Goal: Task Accomplishment & Management: Use online tool/utility

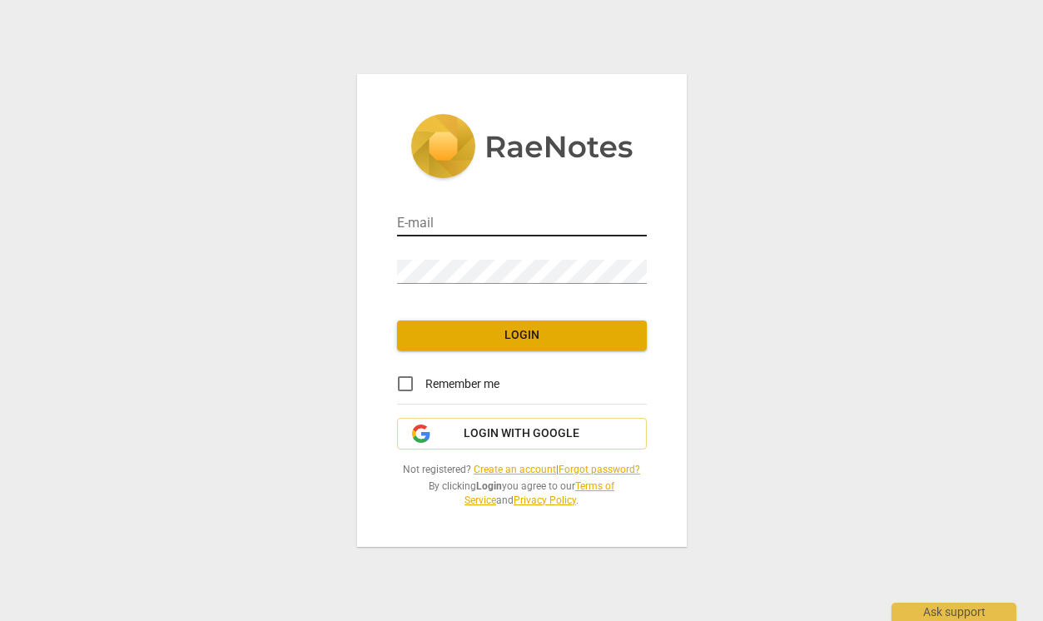
click at [568, 221] on input "email" at bounding box center [522, 224] width 250 height 24
type input "[EMAIL_ADDRESS][DOMAIN_NAME]"
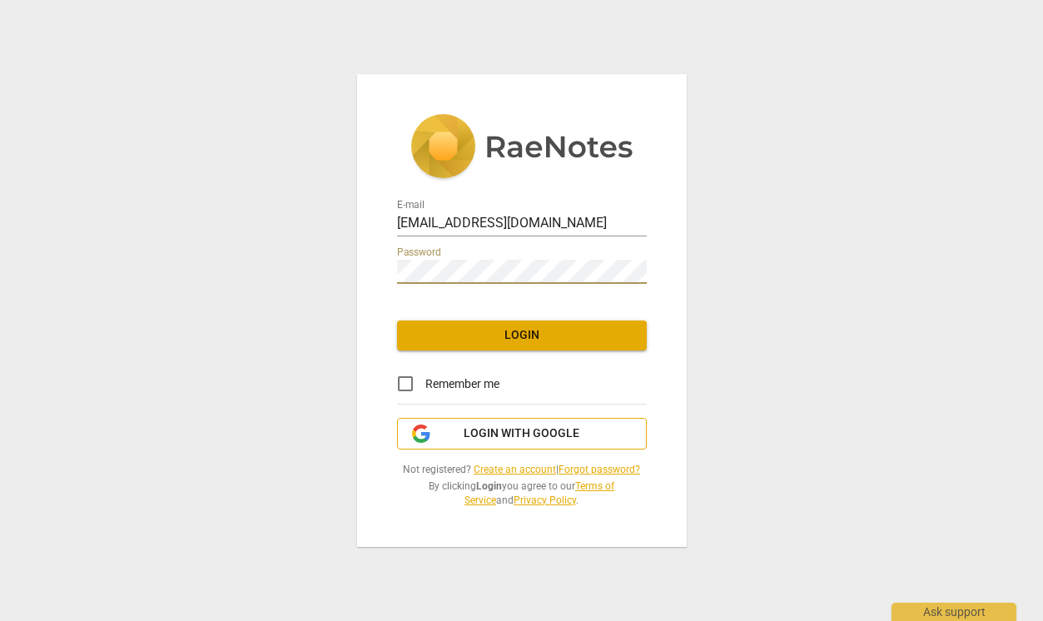
click at [509, 431] on span "Login with Google" at bounding box center [522, 434] width 116 height 17
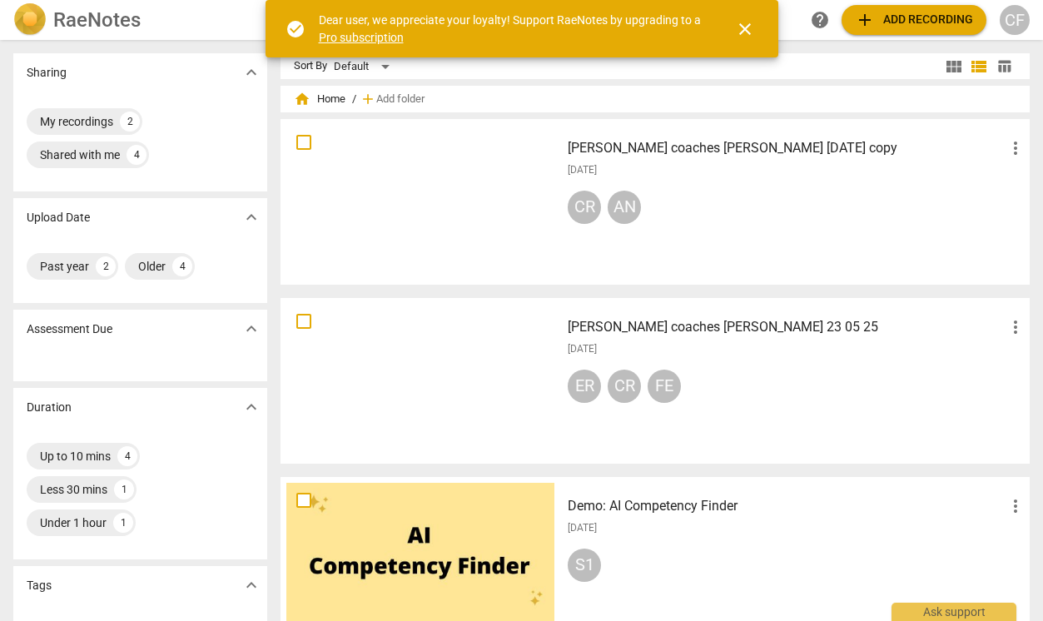
click at [749, 34] on span "close" at bounding box center [745, 29] width 20 height 20
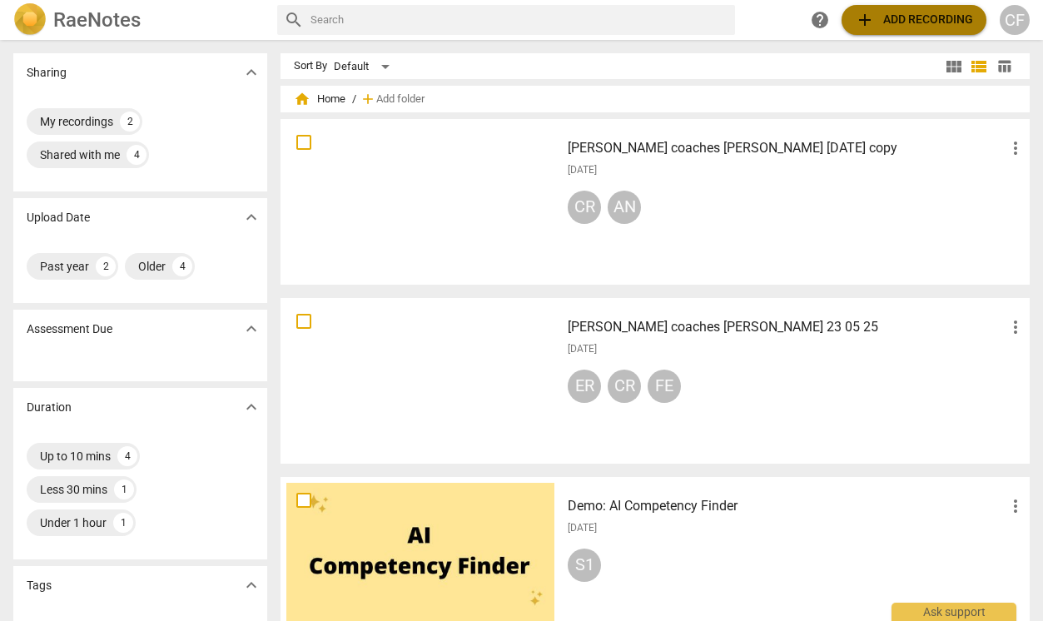
click at [877, 20] on span "add Add recording" at bounding box center [914, 20] width 118 height 20
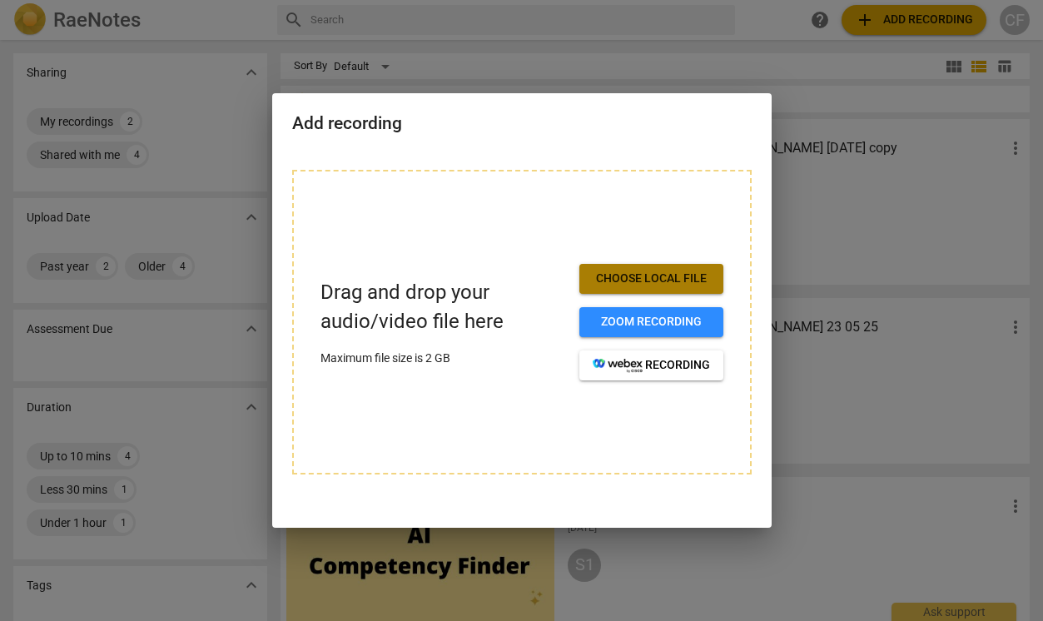
click at [646, 275] on span "Choose local file" at bounding box center [651, 279] width 117 height 17
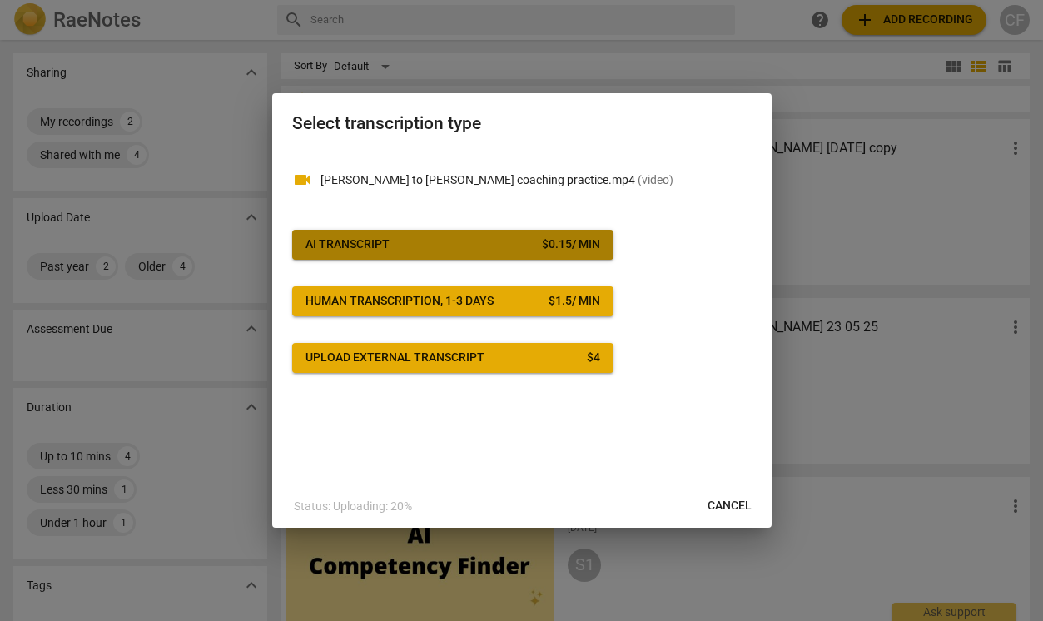
click at [472, 245] on span "AI Transcript $ 0.15 / min" at bounding box center [453, 244] width 295 height 17
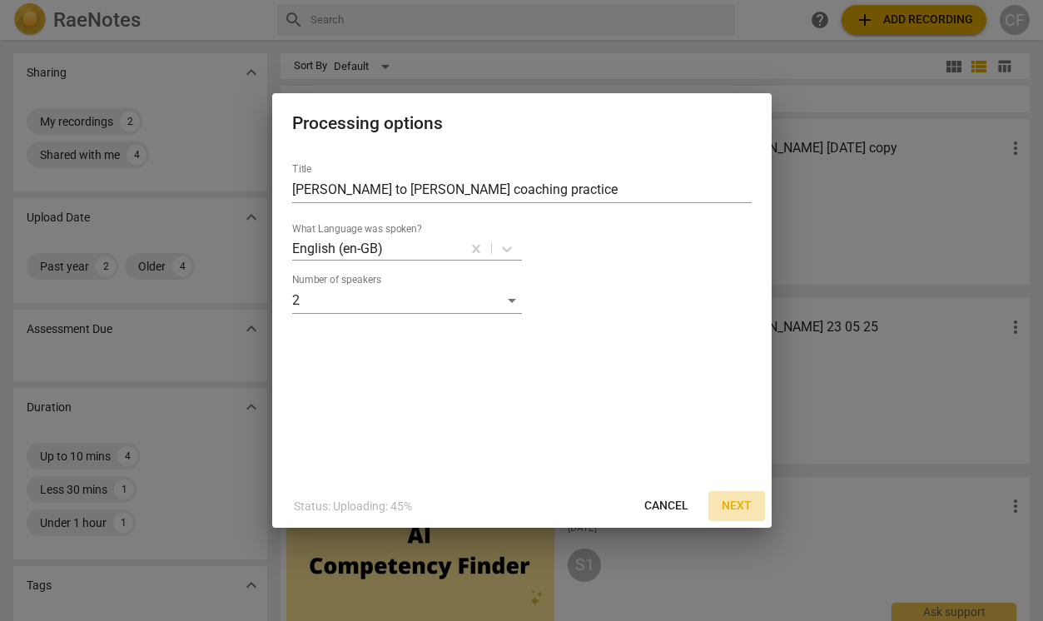
click at [741, 511] on span "Next" at bounding box center [737, 506] width 30 height 17
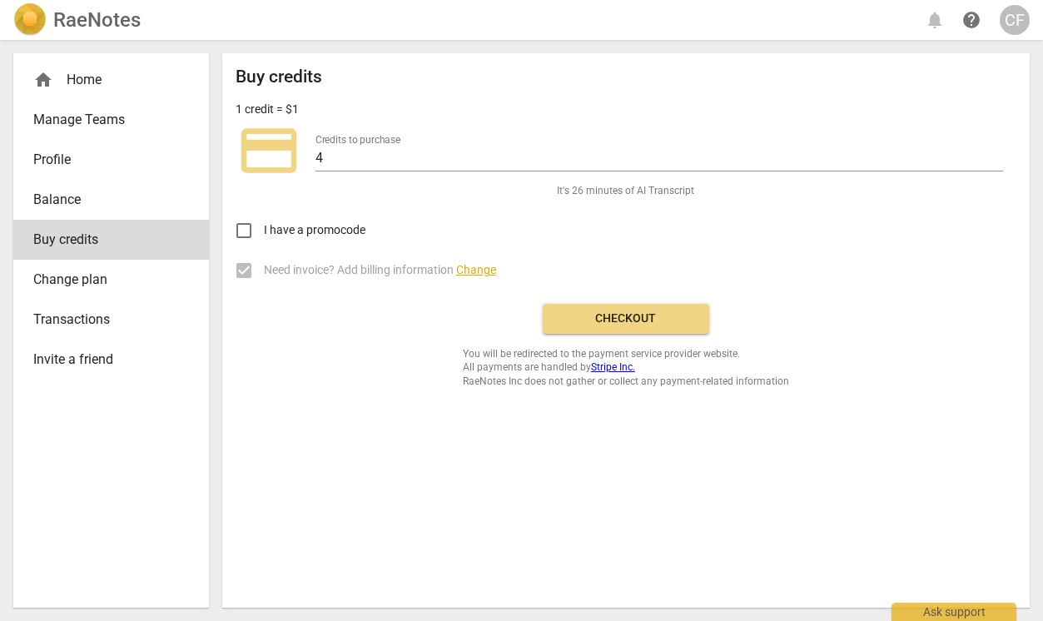
click at [615, 326] on span "Checkout" at bounding box center [626, 319] width 140 height 17
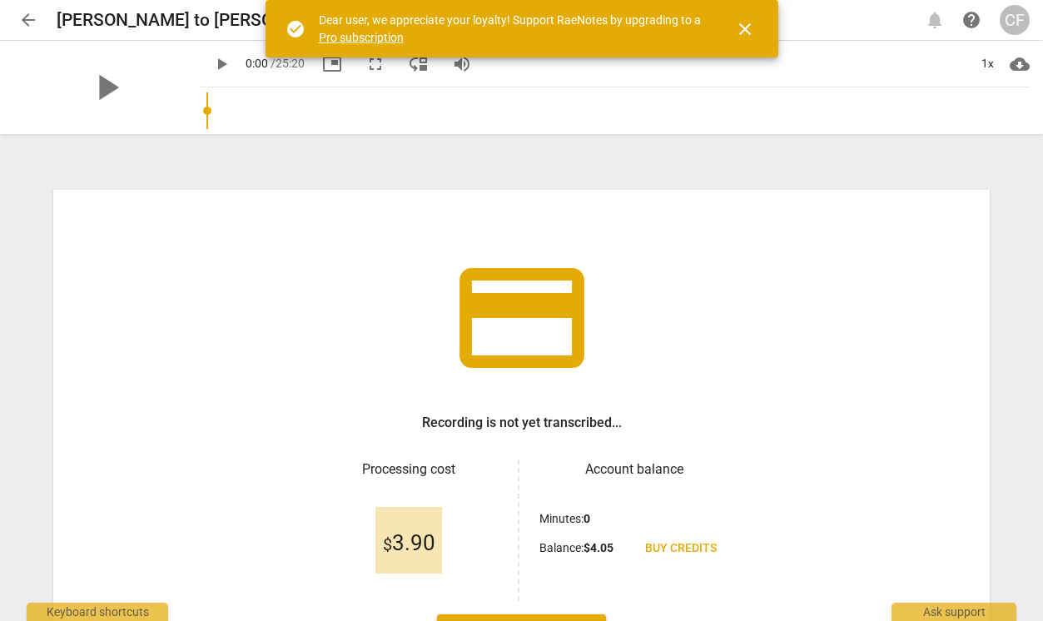
click at [748, 30] on span "close" at bounding box center [745, 29] width 20 height 20
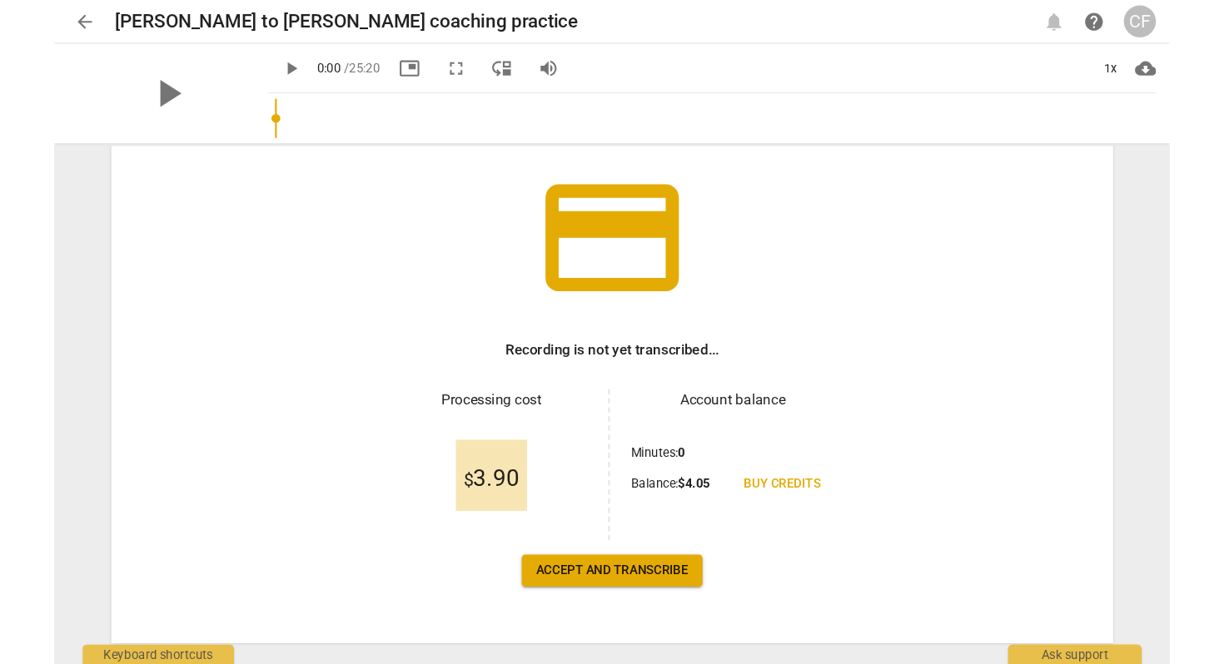
scroll to position [97, 0]
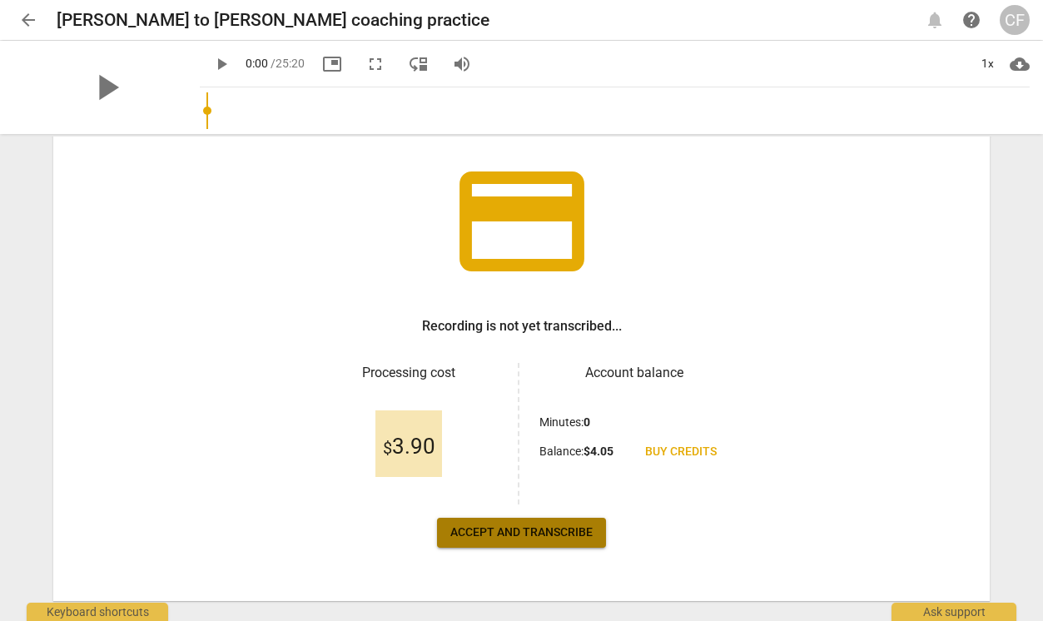
click at [553, 534] on span "Accept and transcribe" at bounding box center [521, 533] width 142 height 17
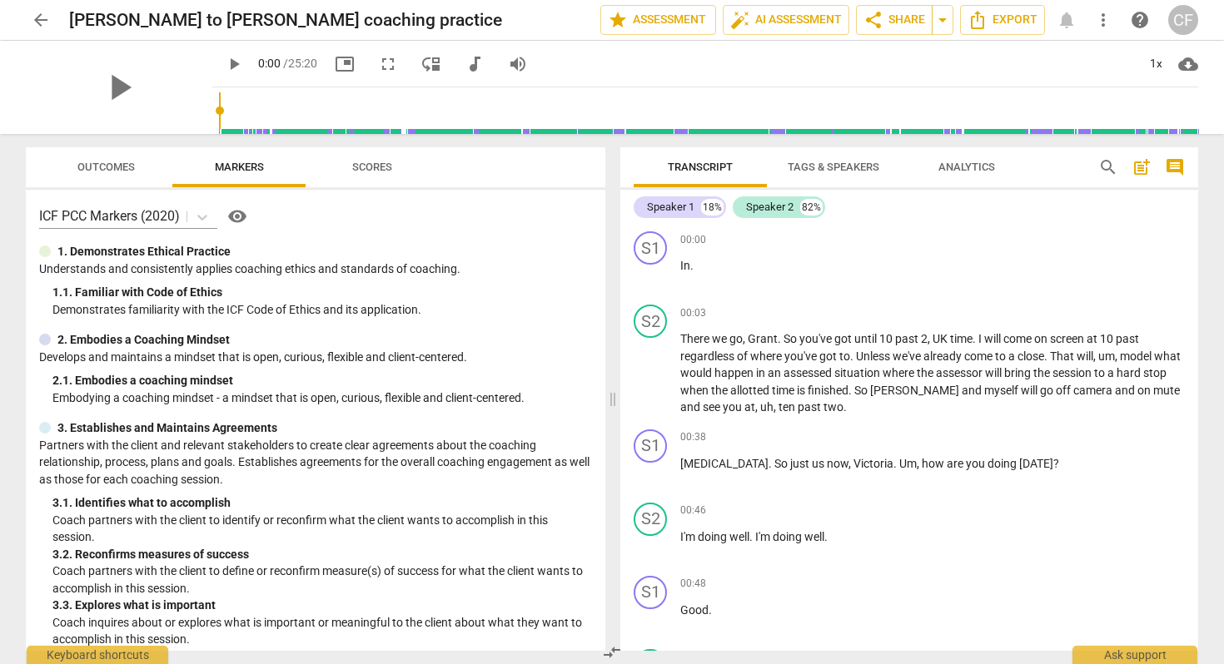
click at [955, 164] on span "Analytics" at bounding box center [966, 167] width 57 height 12
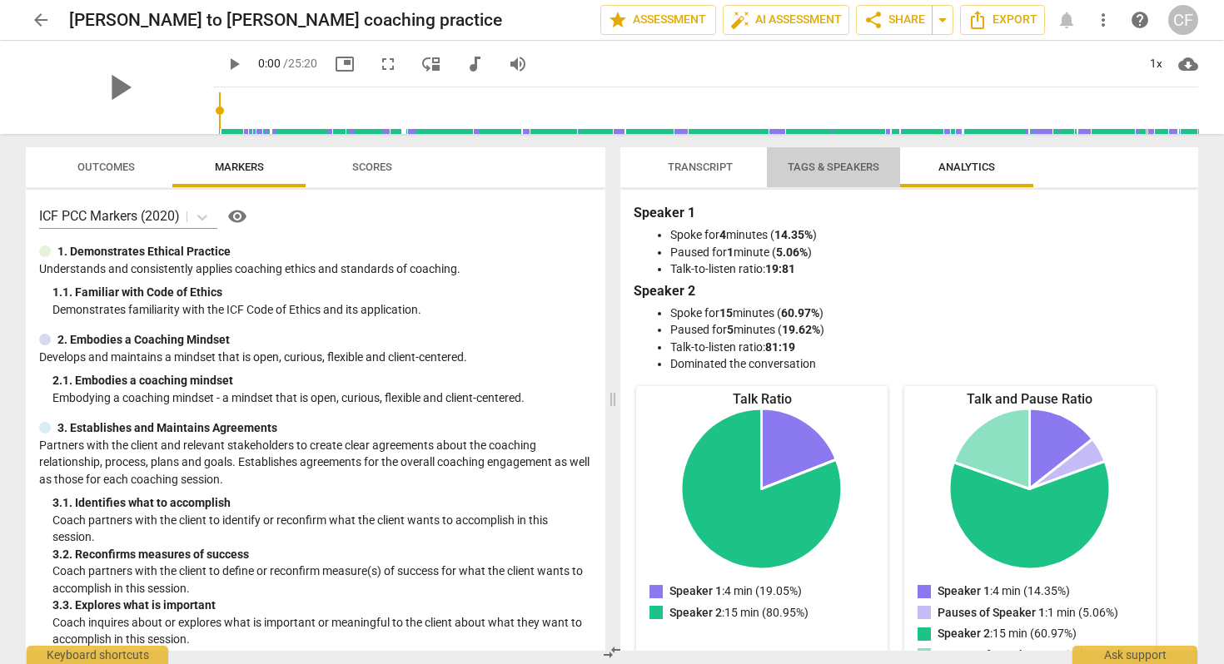
click at [816, 171] on span "Tags & Speakers" at bounding box center [834, 167] width 92 height 12
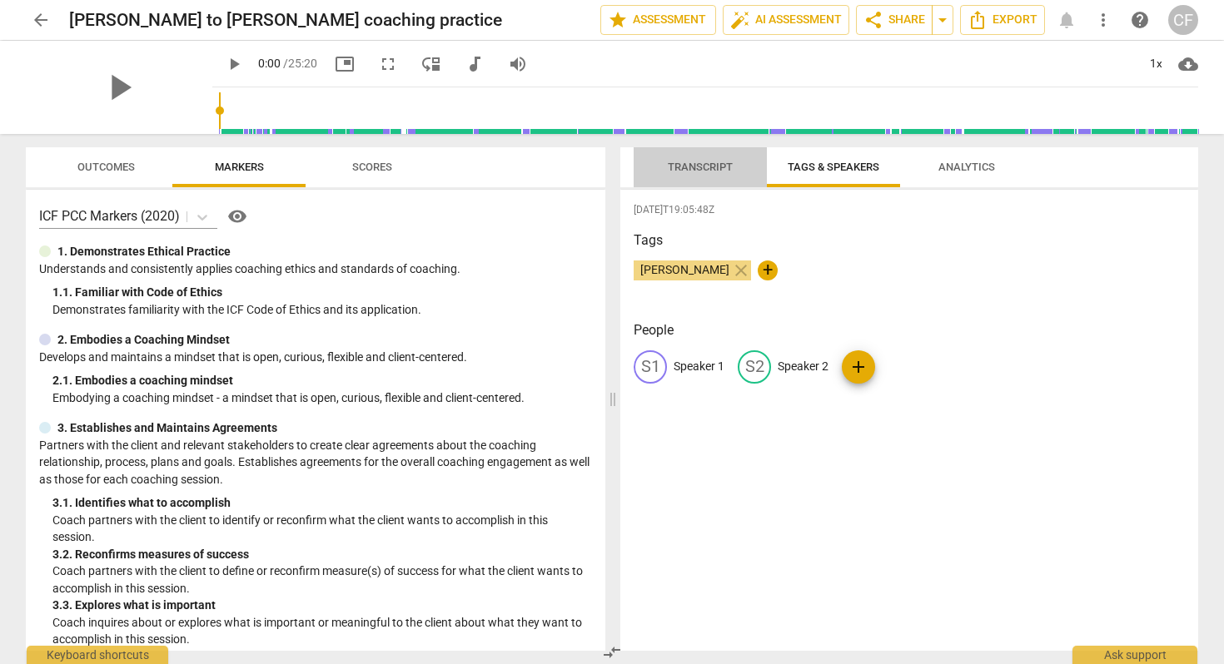
click at [704, 162] on span "Transcript" at bounding box center [700, 167] width 65 height 12
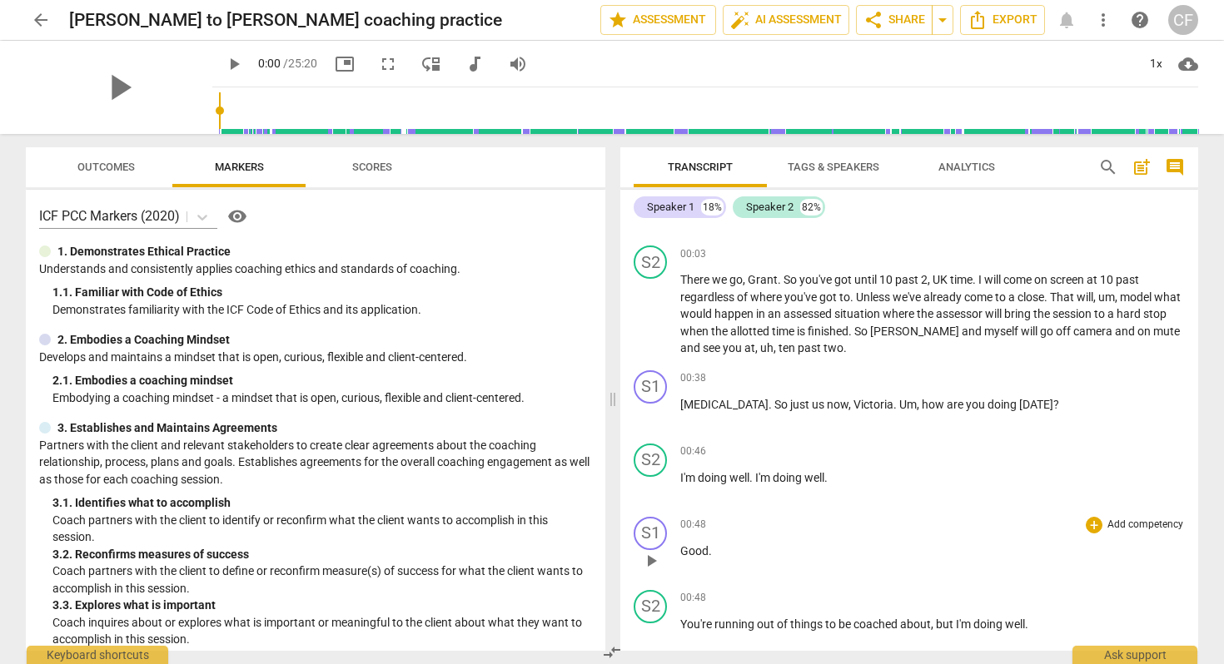
scroll to position [0, 0]
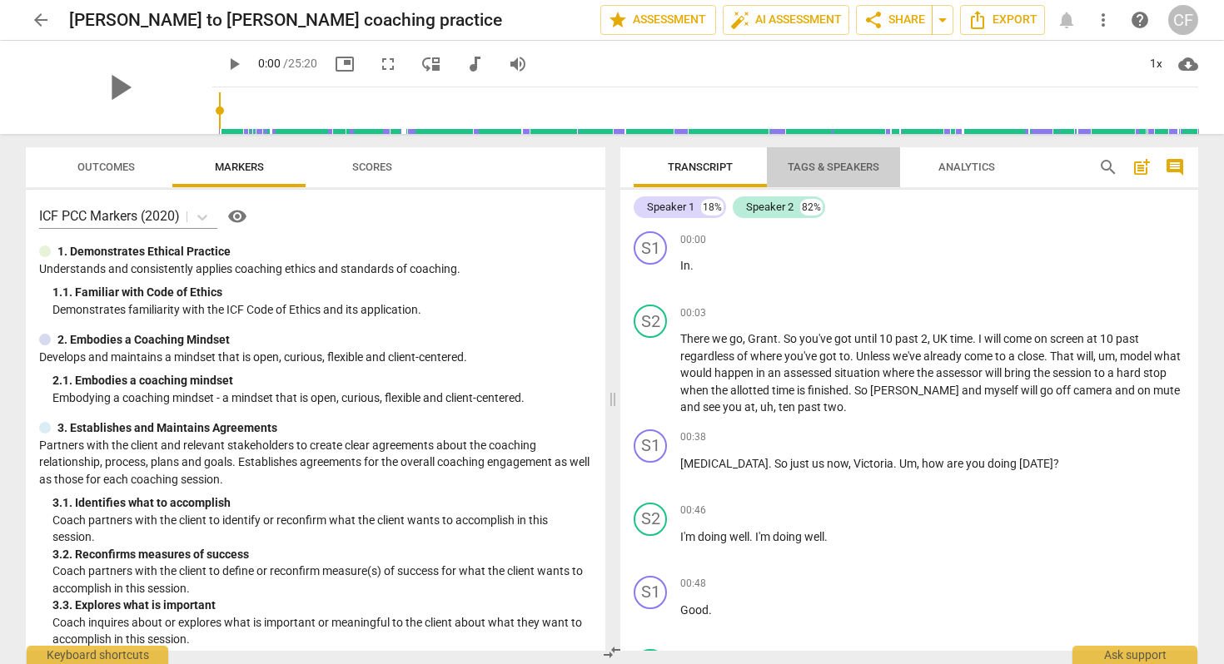
click at [853, 170] on span "Tags & Speakers" at bounding box center [834, 167] width 92 height 12
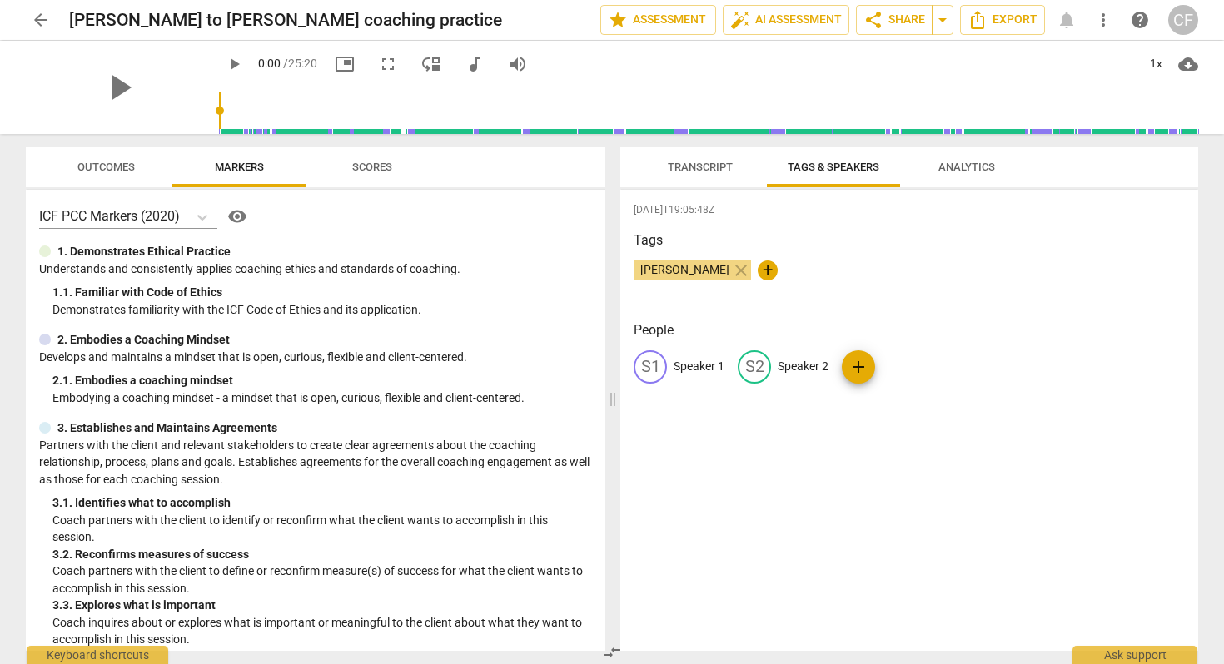
click at [653, 365] on div "S1" at bounding box center [650, 367] width 33 height 33
drag, startPoint x: 714, startPoint y: 271, endPoint x: 733, endPoint y: 399, distance: 129.5
click at [734, 405] on div "2025-09-18T19:05:48Z Tags Cris Ferguson close + People edit Speaker 1 delete S2…" at bounding box center [909, 420] width 578 height 461
drag, startPoint x: 737, startPoint y: 369, endPoint x: 661, endPoint y: 368, distance: 75.8
click at [661, 368] on div "edit Speaker 1 delete" at bounding box center [733, 367] width 199 height 33
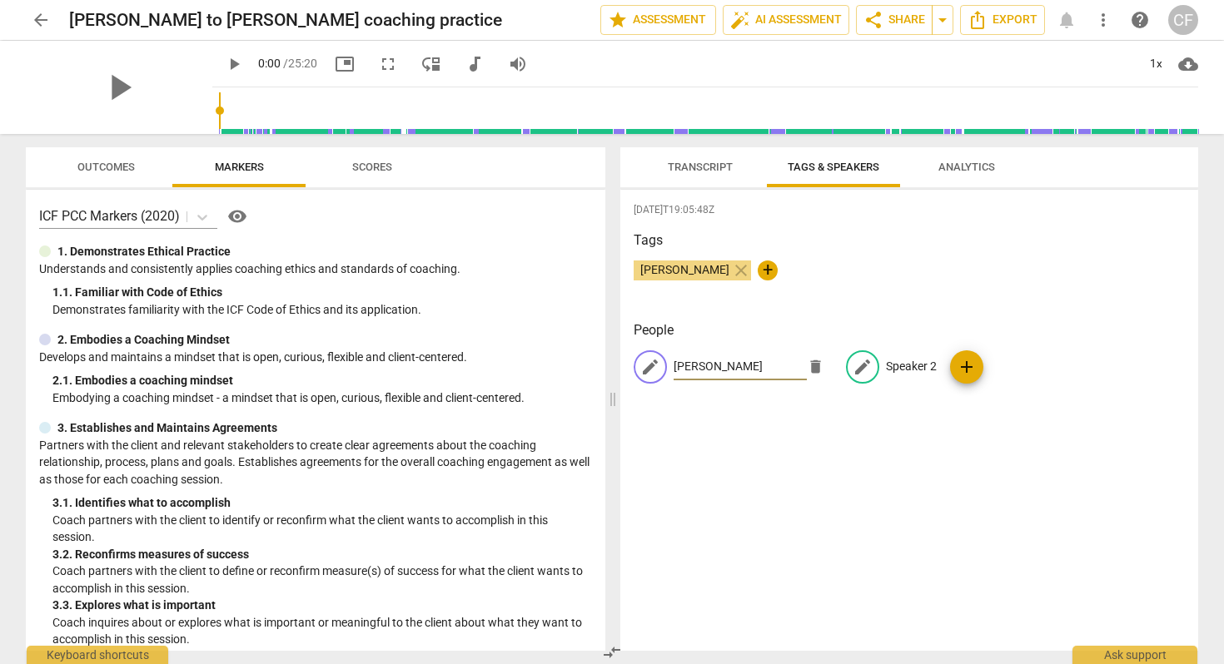
type input "Cris"
click at [913, 374] on p "Speaker 2" at bounding box center [911, 366] width 51 height 17
type input "Vanessa"
click at [978, 423] on div "2025-09-18T19:05:48Z Tags Cris Ferguson close + People C Cris edit Vanessa dele…" at bounding box center [909, 420] width 578 height 461
click at [948, 173] on span "Analytics" at bounding box center [966, 168] width 97 height 22
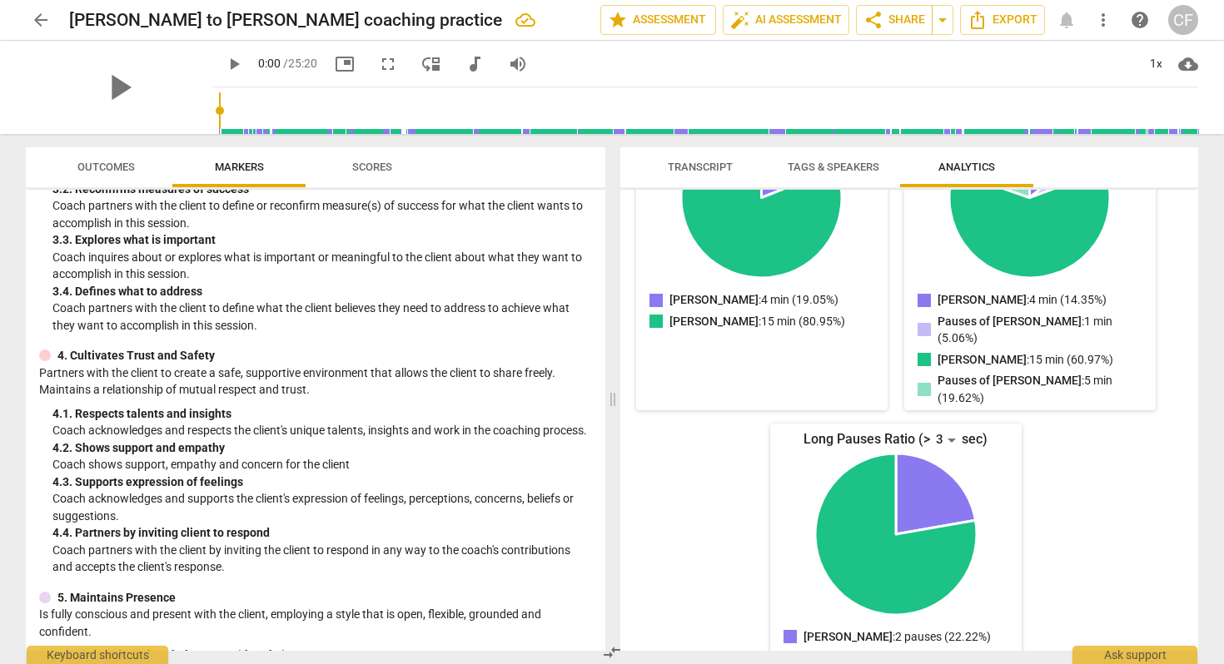
scroll to position [366, 0]
click at [107, 165] on span "Outcomes" at bounding box center [105, 167] width 57 height 12
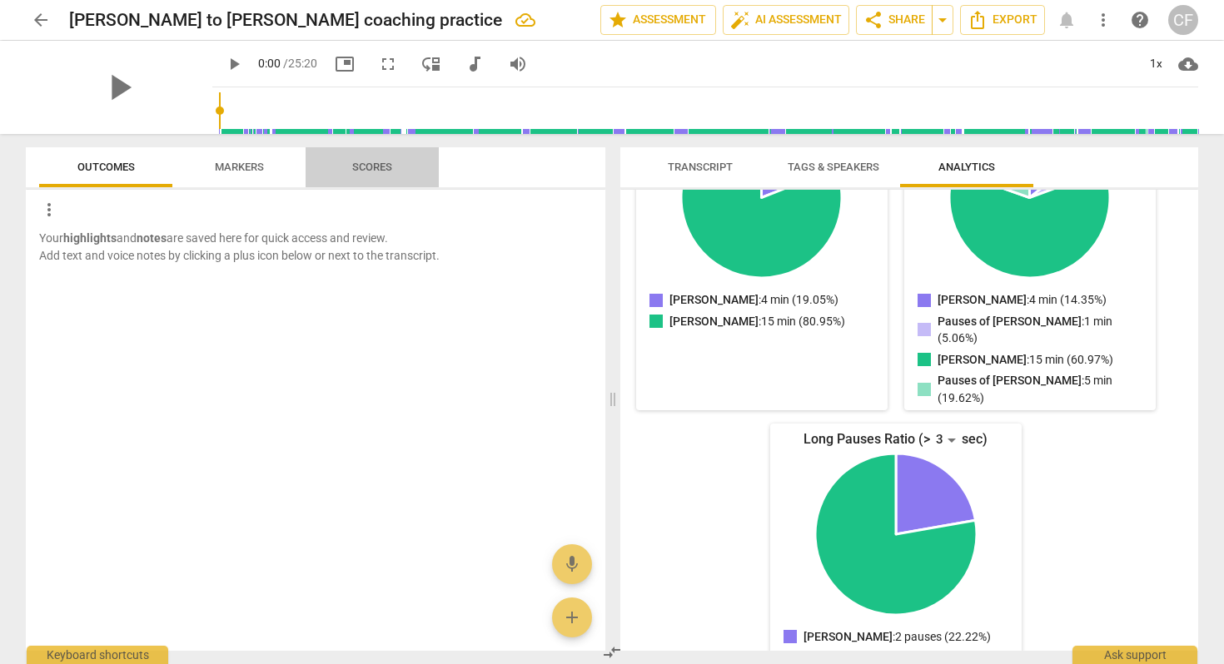
click at [366, 169] on span "Scores" at bounding box center [372, 167] width 40 height 12
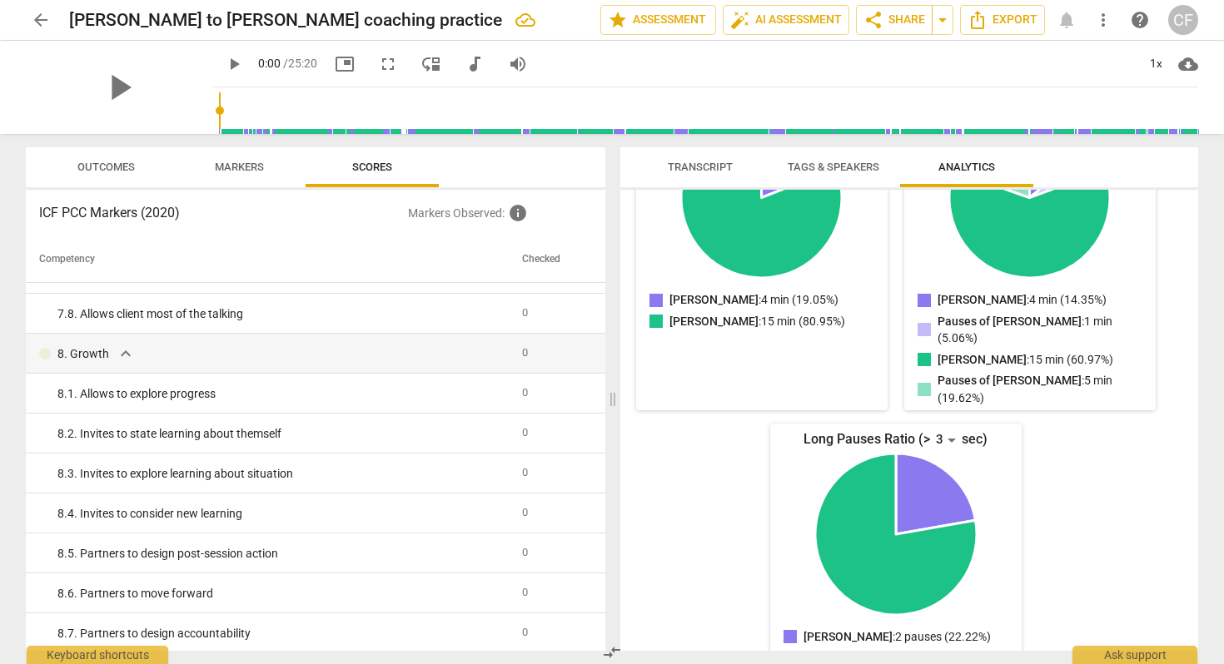
scroll to position [1511, 0]
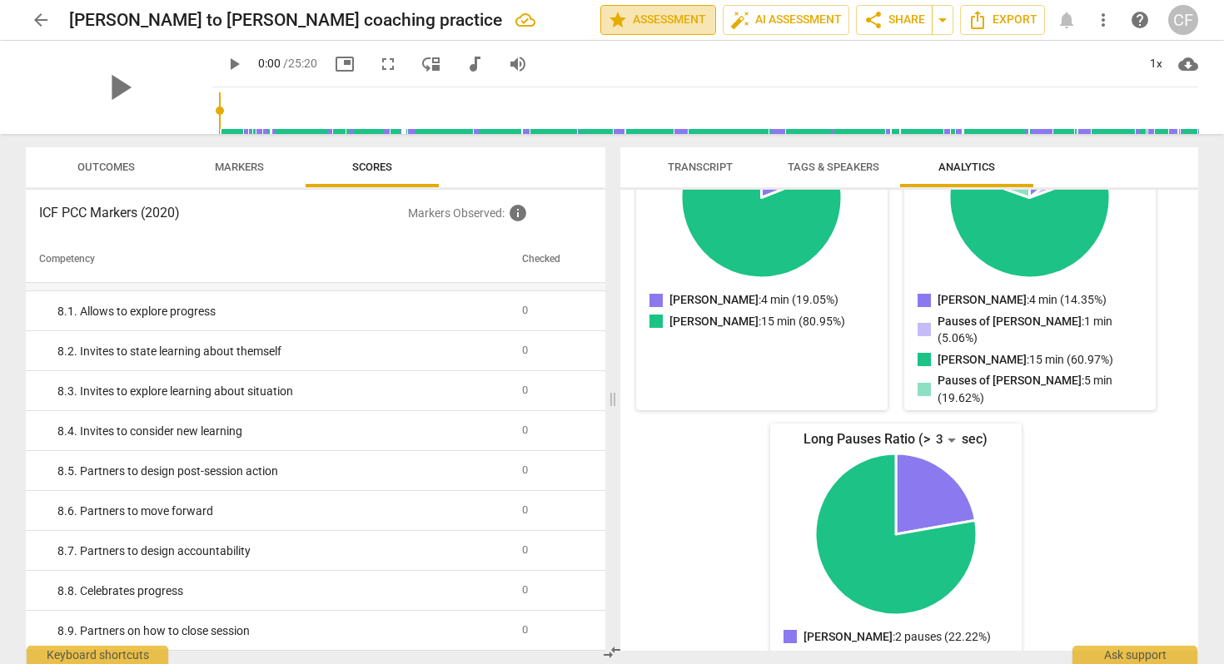
click at [664, 17] on span "star Assessment" at bounding box center [658, 20] width 101 height 20
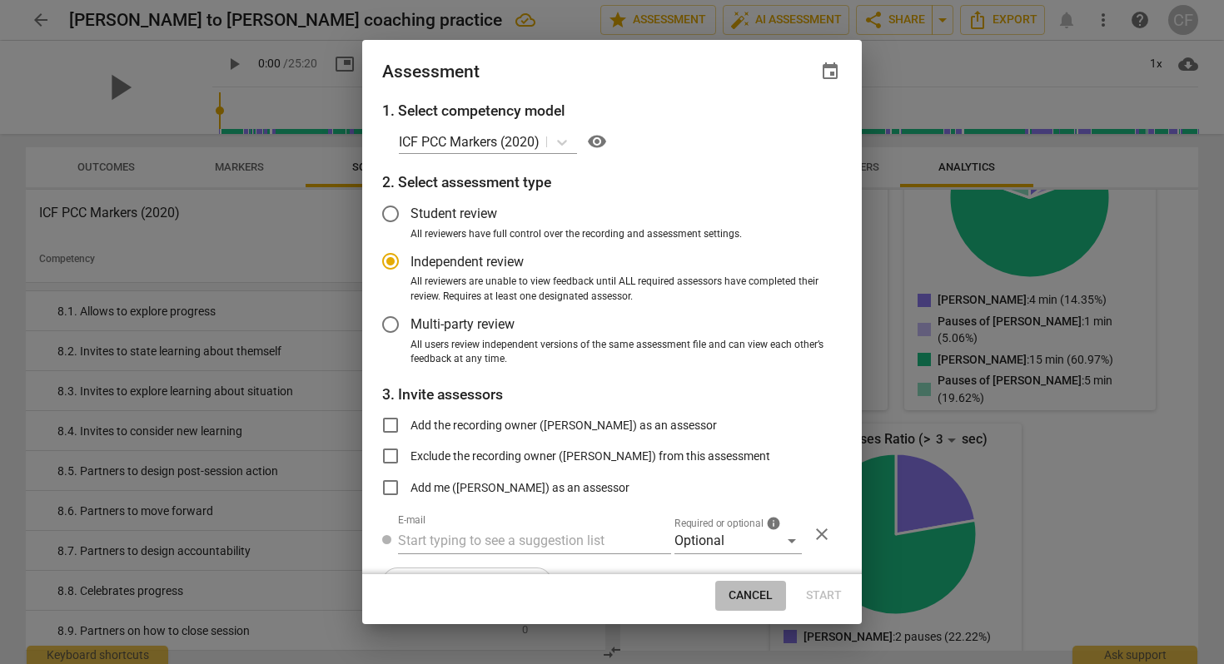
click at [739, 592] on span "Cancel" at bounding box center [751, 596] width 44 height 17
radio input "false"
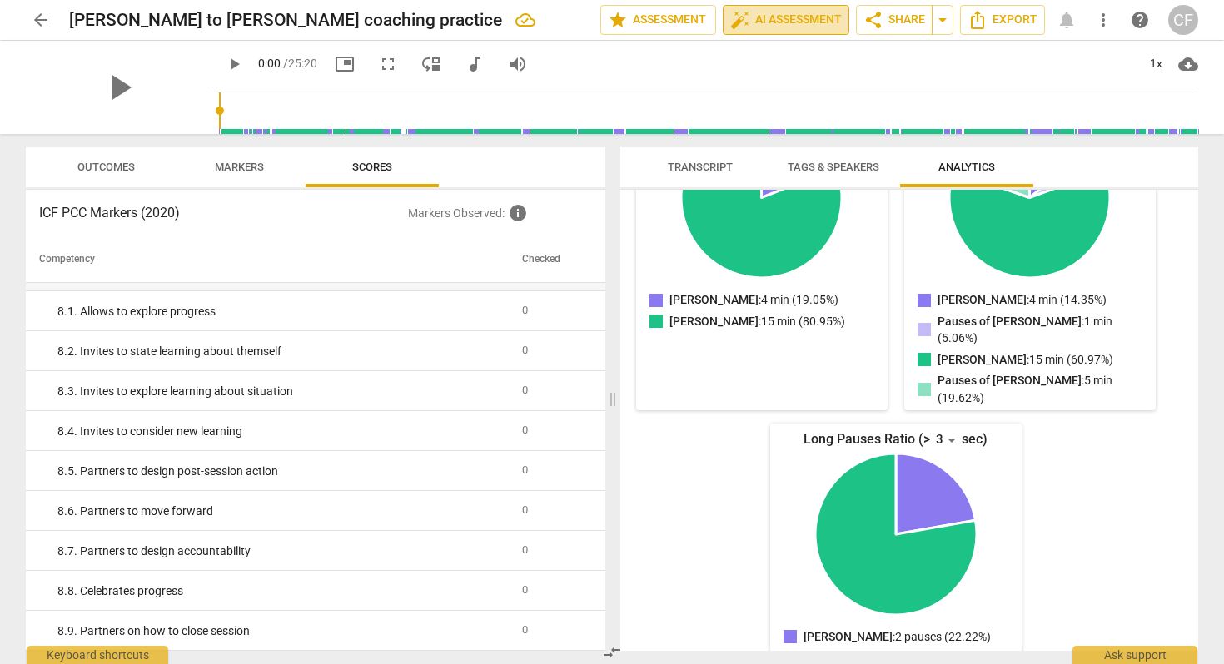
click at [789, 17] on span "auto_fix_high AI Assessment" at bounding box center [786, 20] width 112 height 20
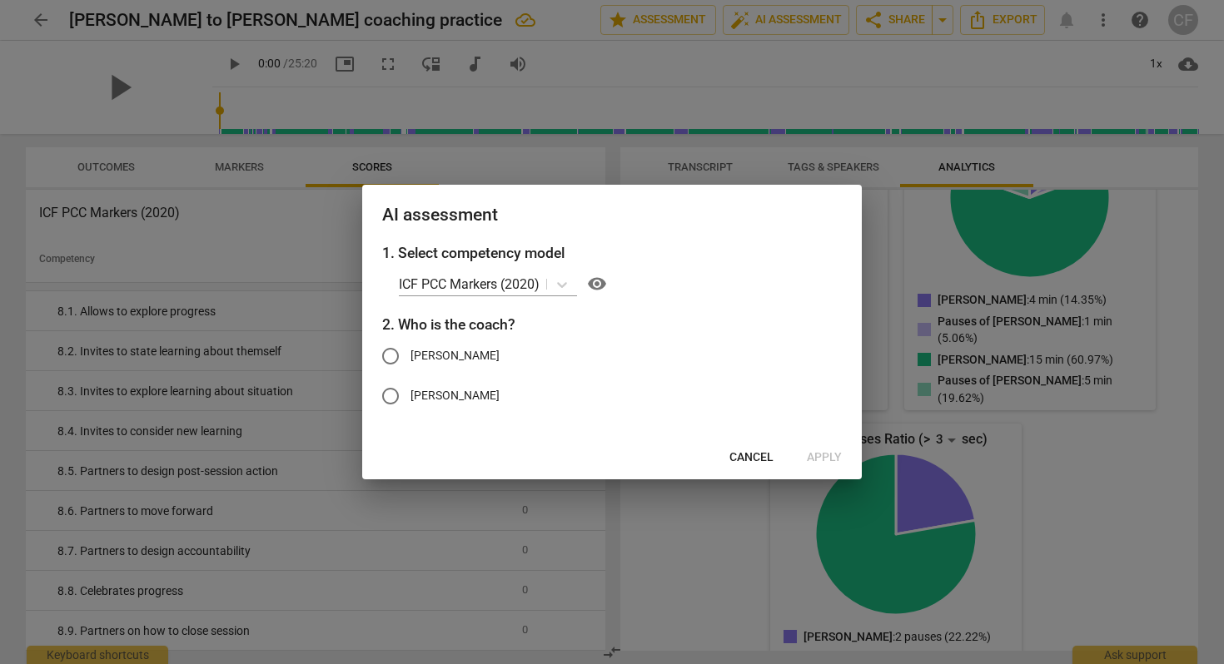
click at [390, 359] on input "Cris" at bounding box center [391, 356] width 40 height 40
radio input "true"
click at [823, 455] on span "Apply" at bounding box center [824, 458] width 35 height 17
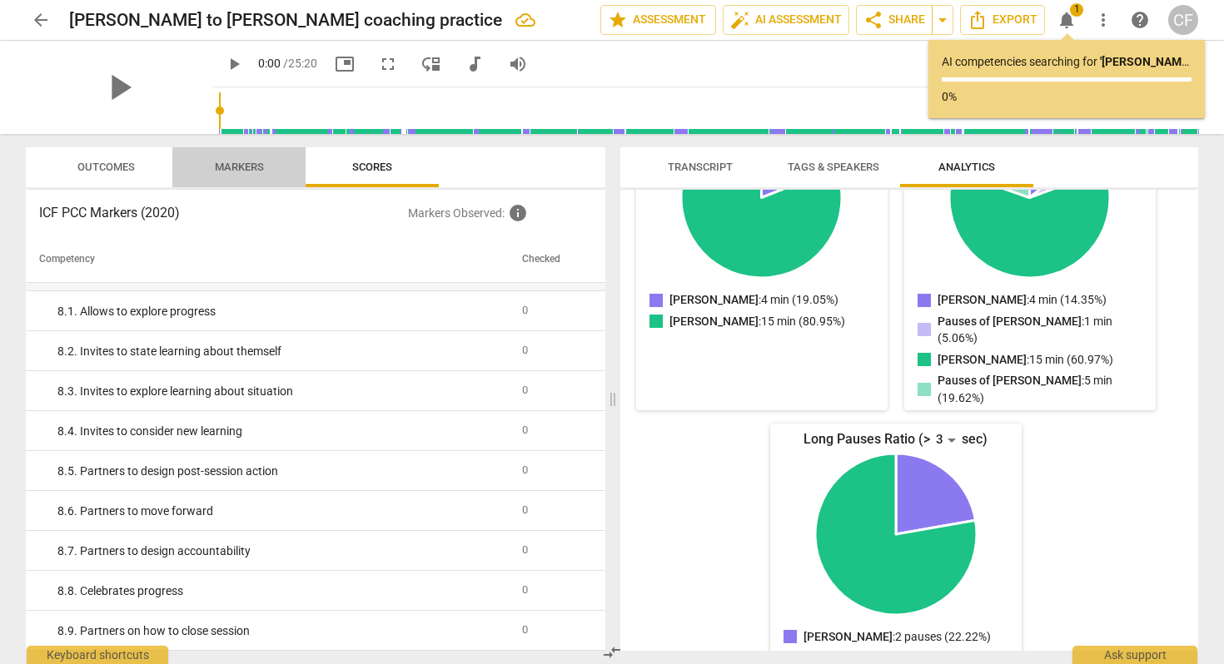
click at [240, 164] on span "Markers" at bounding box center [239, 167] width 49 height 12
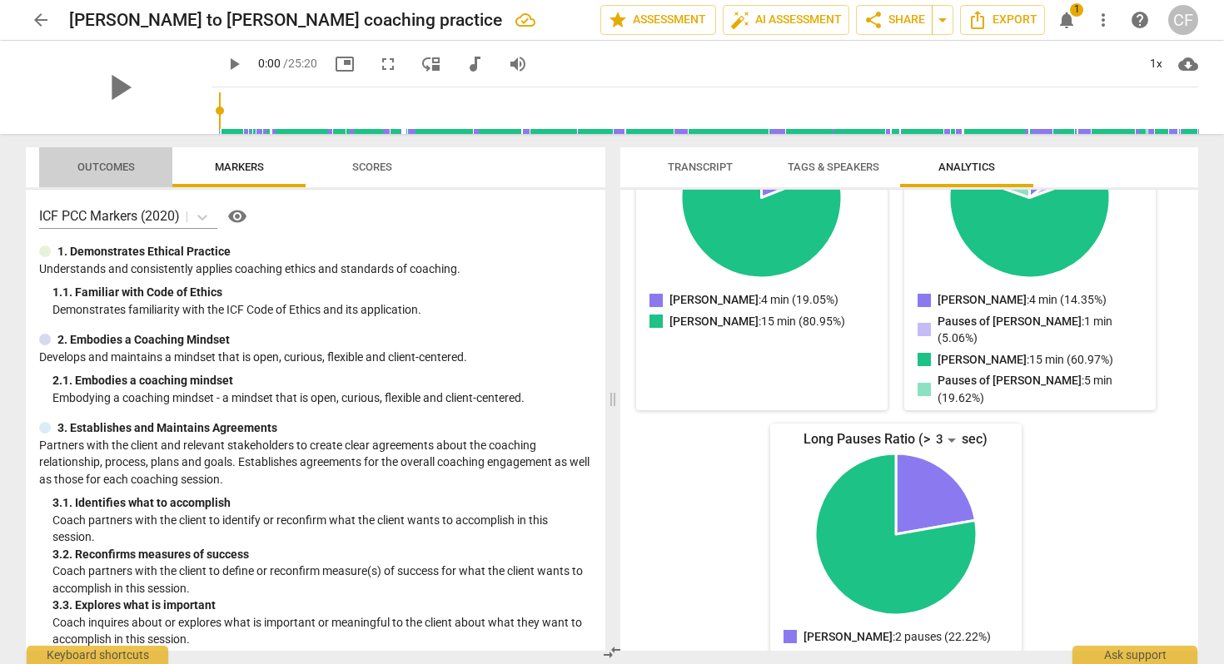
click at [114, 164] on span "Outcomes" at bounding box center [105, 167] width 57 height 12
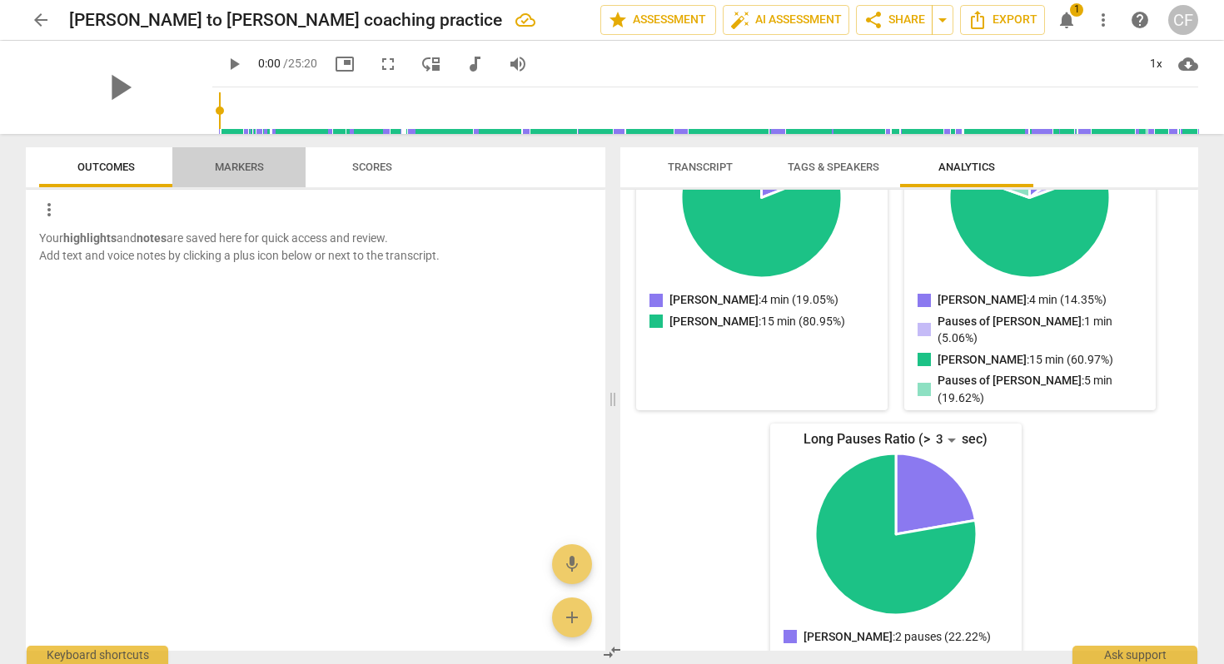
click at [221, 161] on span "Markers" at bounding box center [239, 167] width 49 height 12
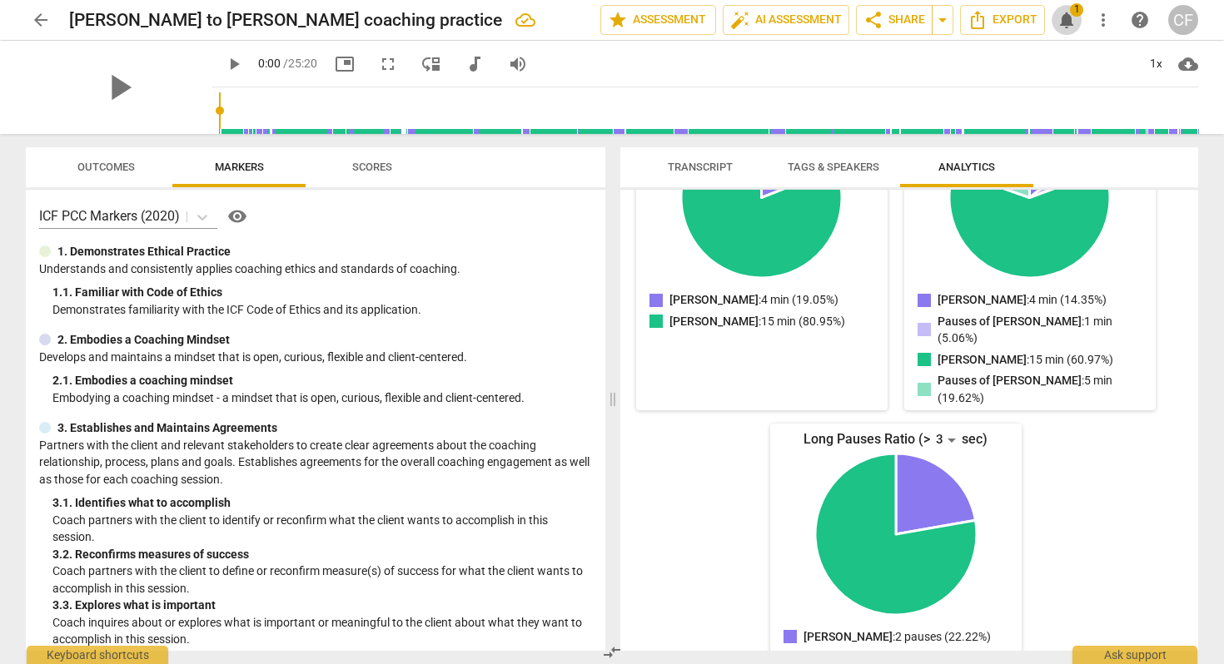
click at [1043, 23] on span "notifications" at bounding box center [1067, 20] width 20 height 20
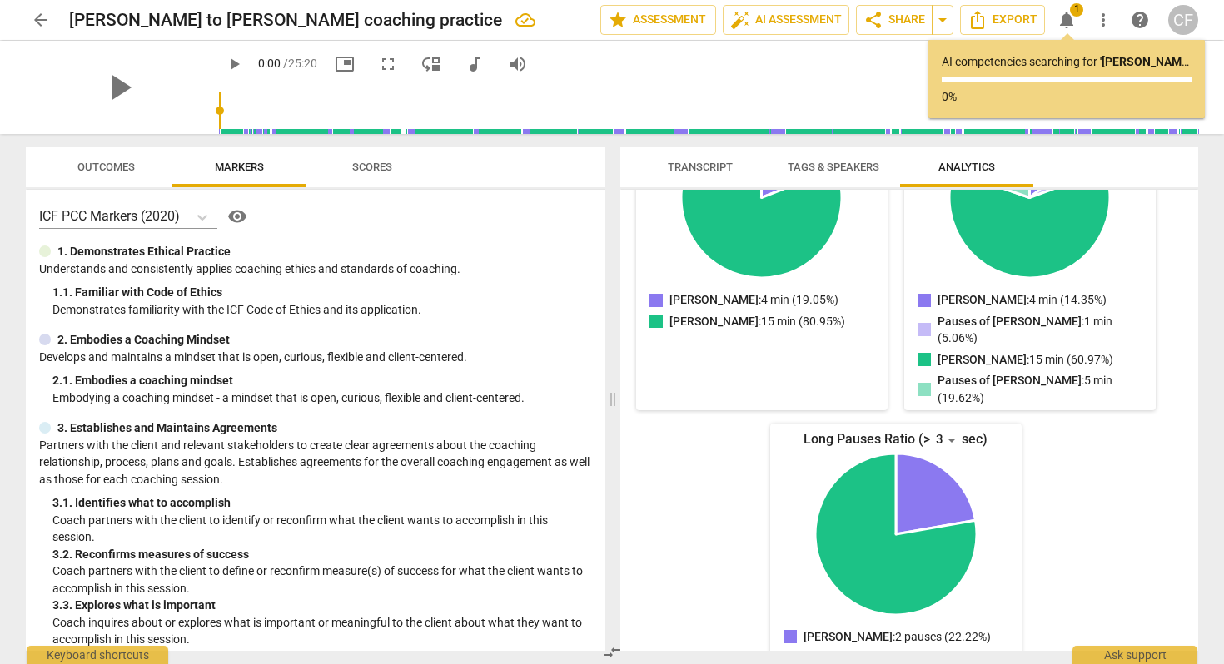
click at [709, 57] on div "play_arrow 0:00 / 25:20 picture_in_picture fullscreen move_down audiotrack volu…" at bounding box center [705, 64] width 986 height 47
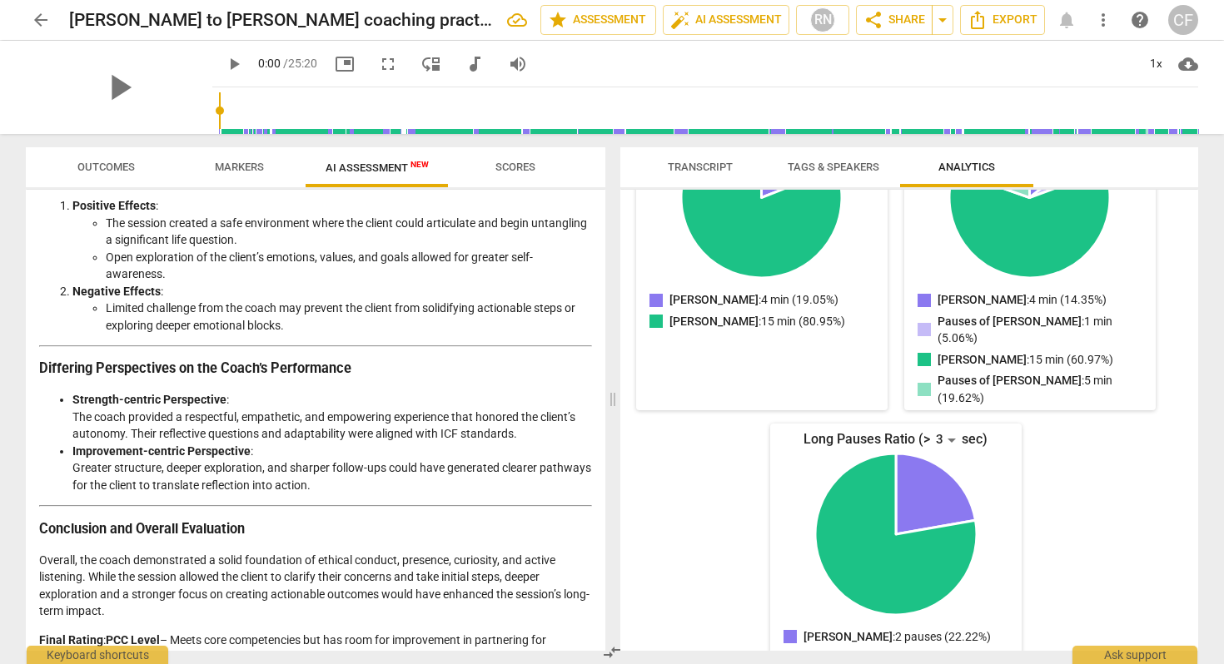
scroll to position [2656, 0]
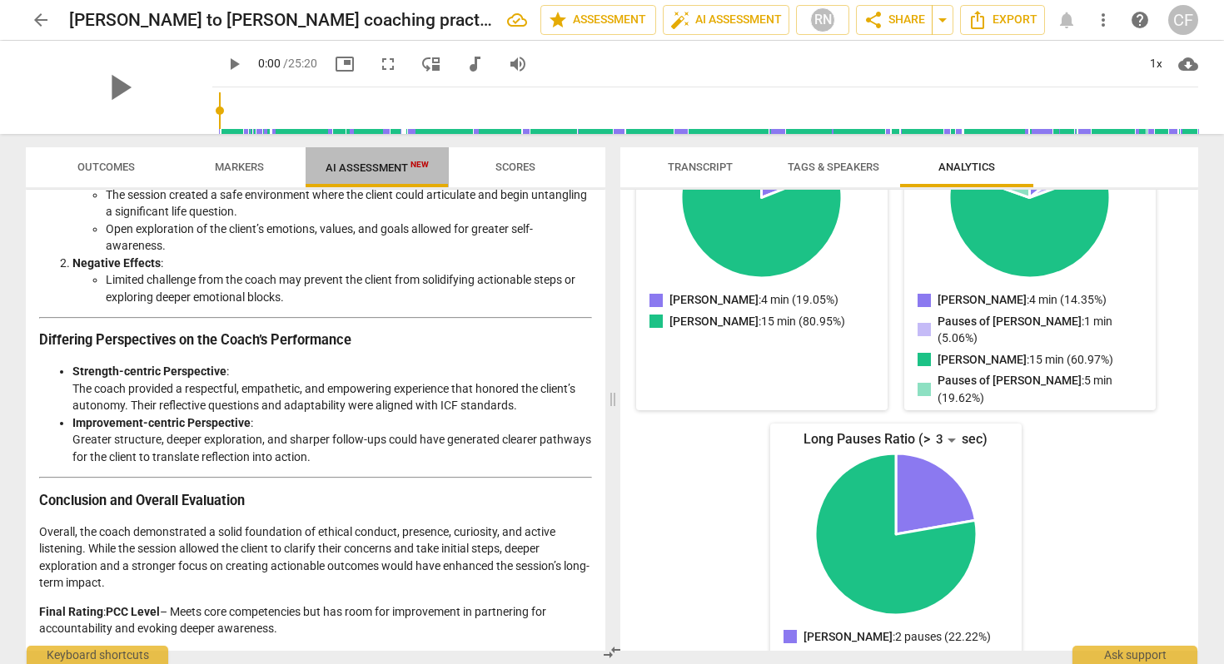
click at [364, 167] on span "AI Assessment New" at bounding box center [377, 168] width 103 height 12
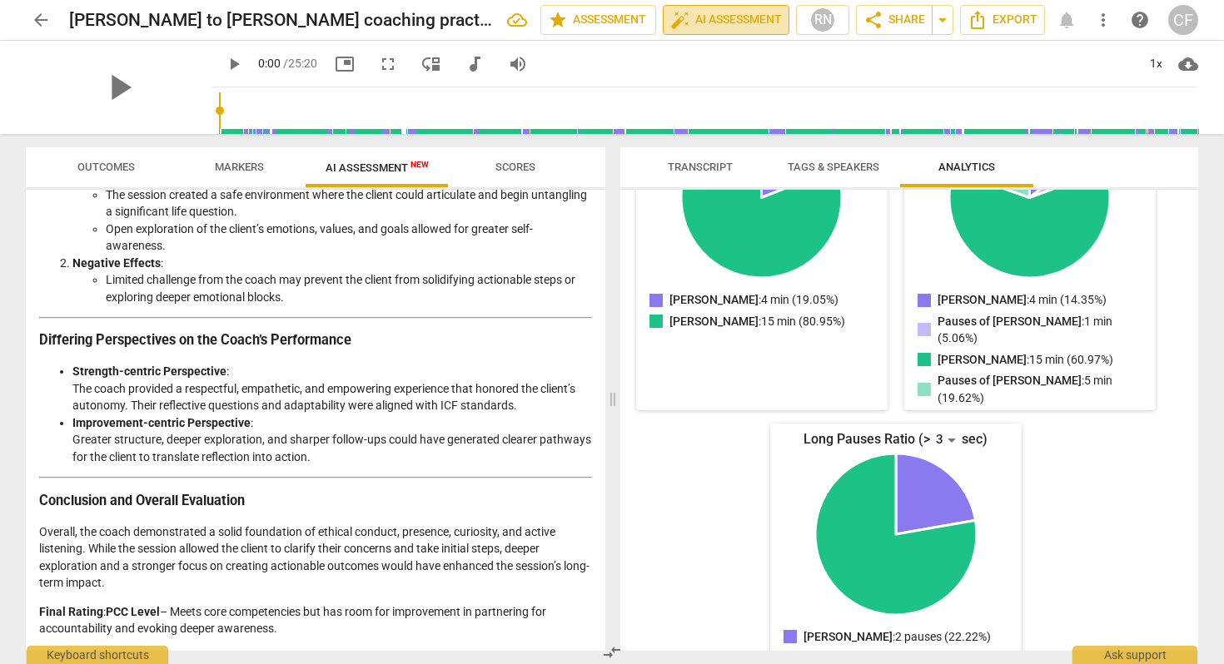
click at [745, 24] on span "auto_fix_high AI Assessment" at bounding box center [726, 20] width 112 height 20
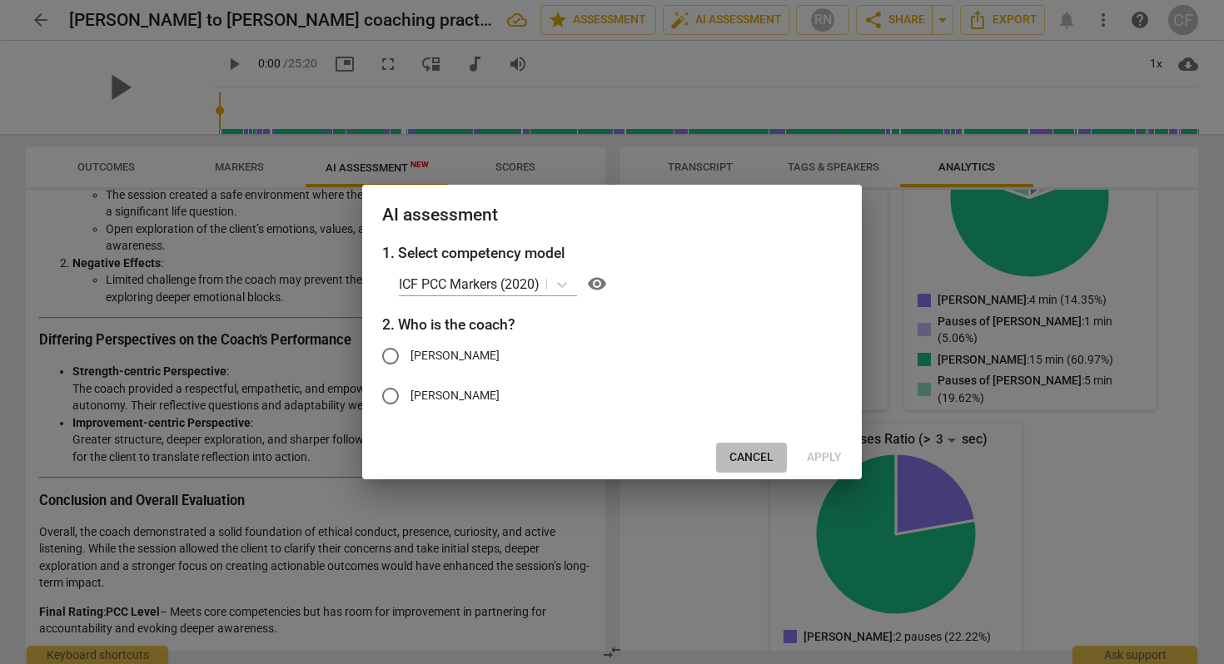
click at [751, 460] on span "Cancel" at bounding box center [751, 458] width 44 height 17
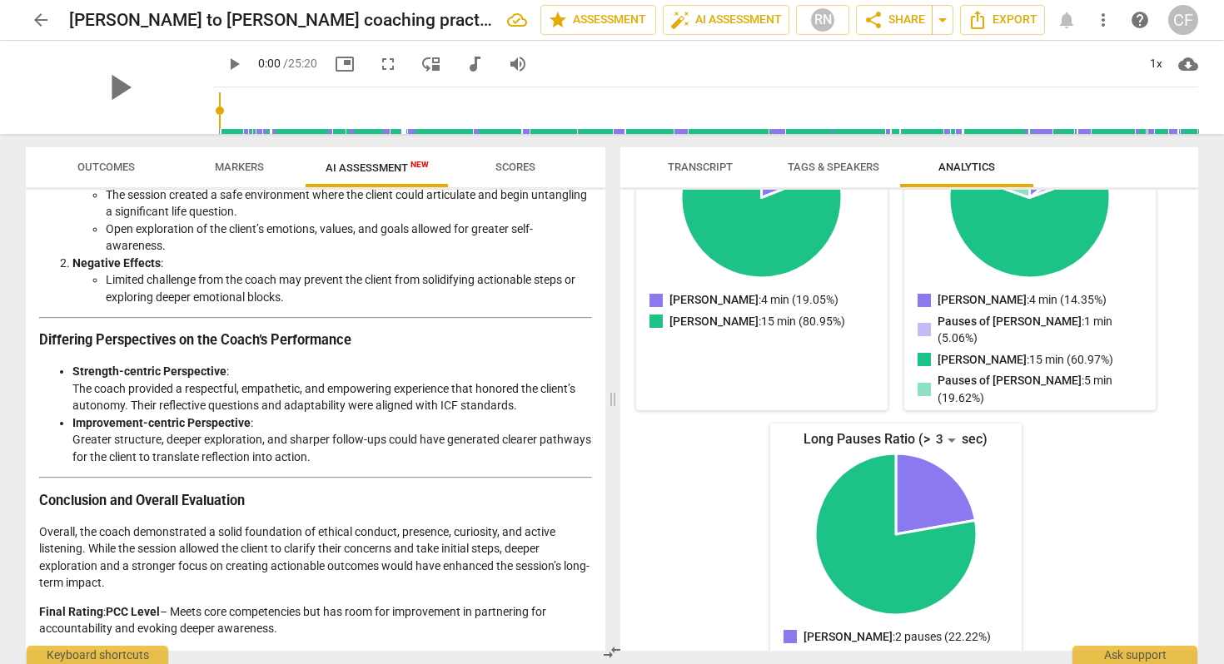
click at [511, 169] on span "Scores" at bounding box center [515, 167] width 40 height 12
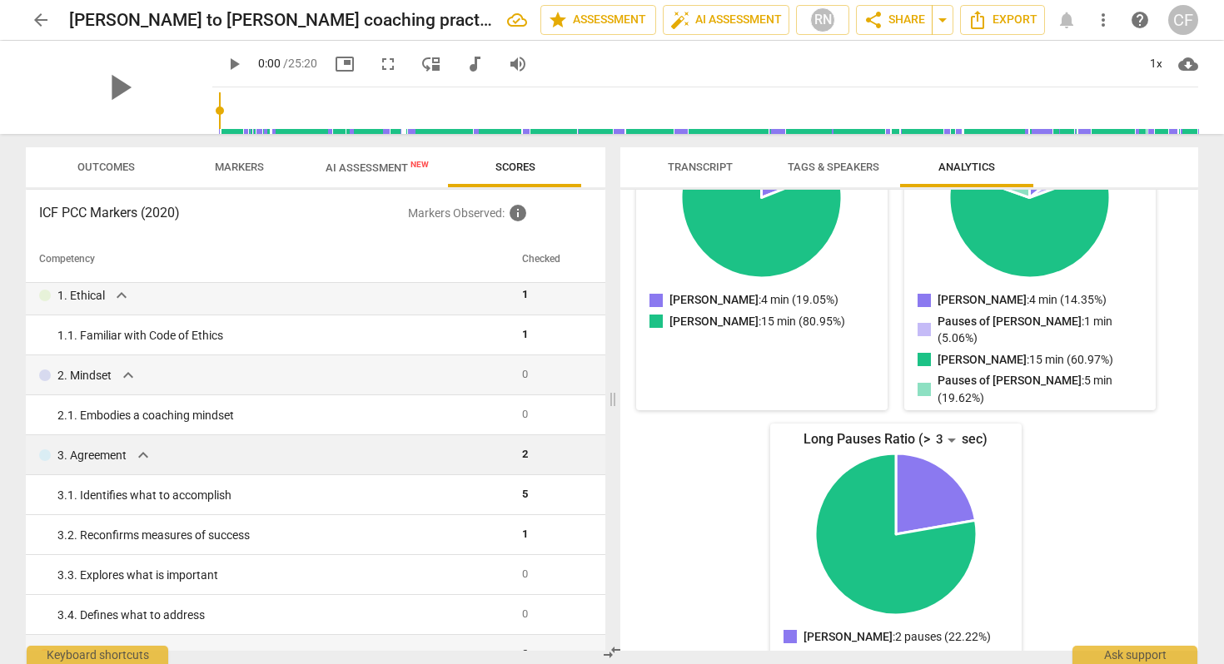
scroll to position [0, 0]
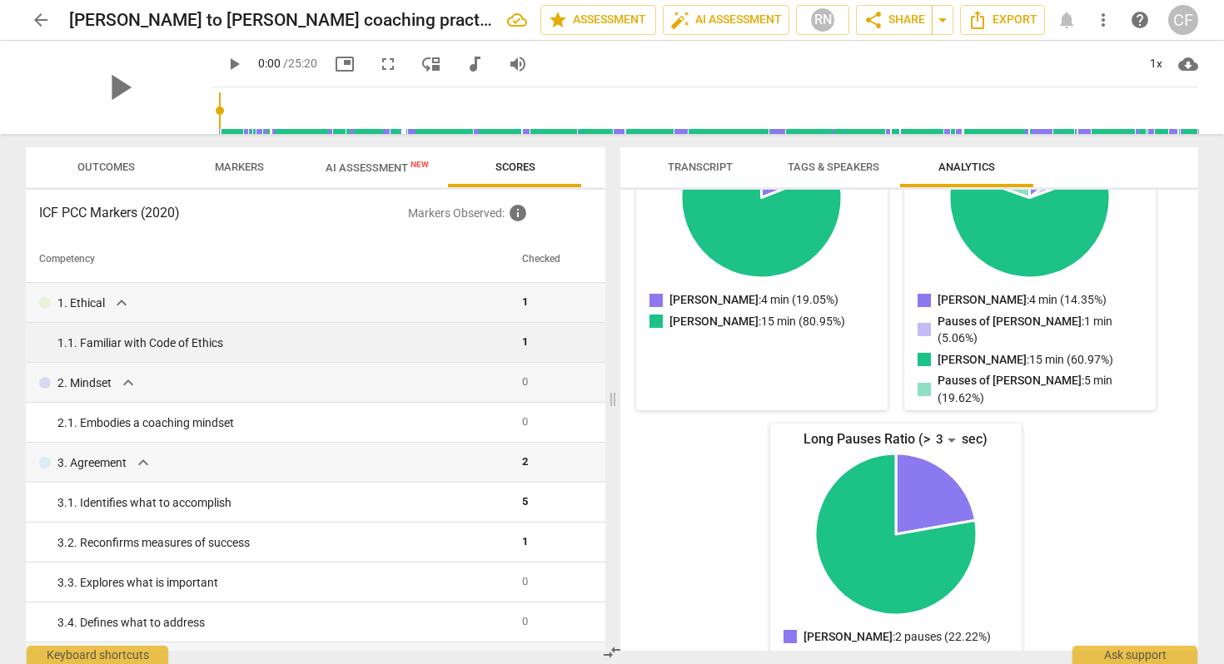
click at [296, 344] on div "1. 1. Familiar with Code of Ethics" at bounding box center [282, 343] width 451 height 17
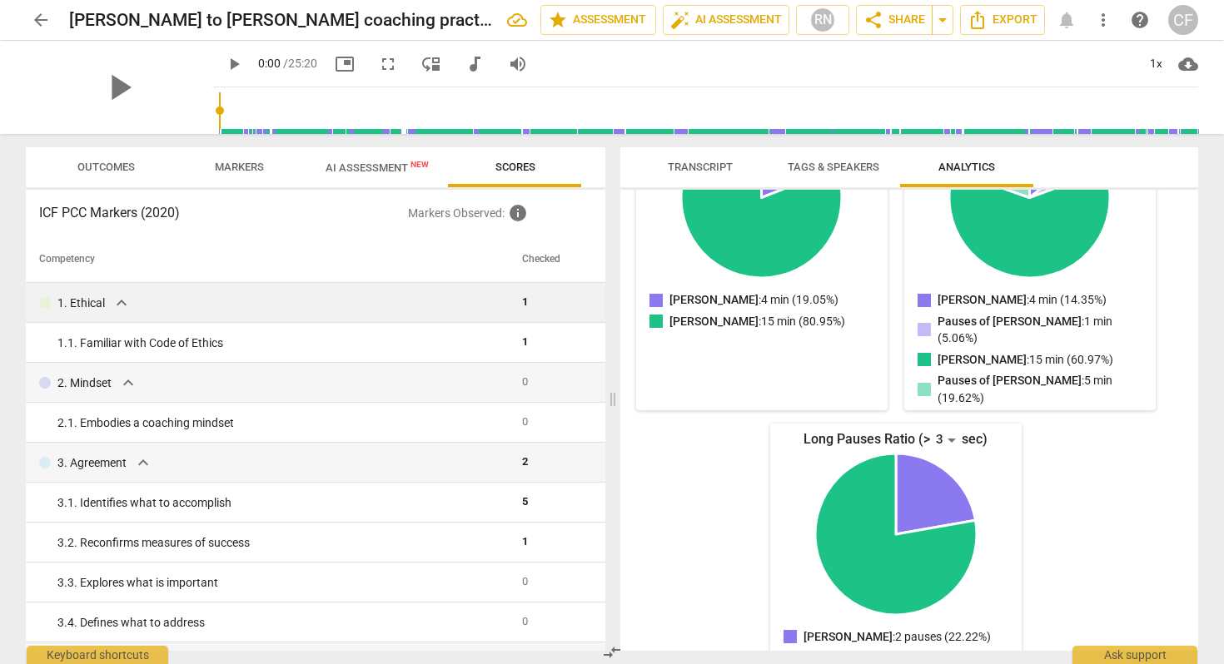
click at [119, 305] on span "expand_more" at bounding box center [122, 303] width 20 height 20
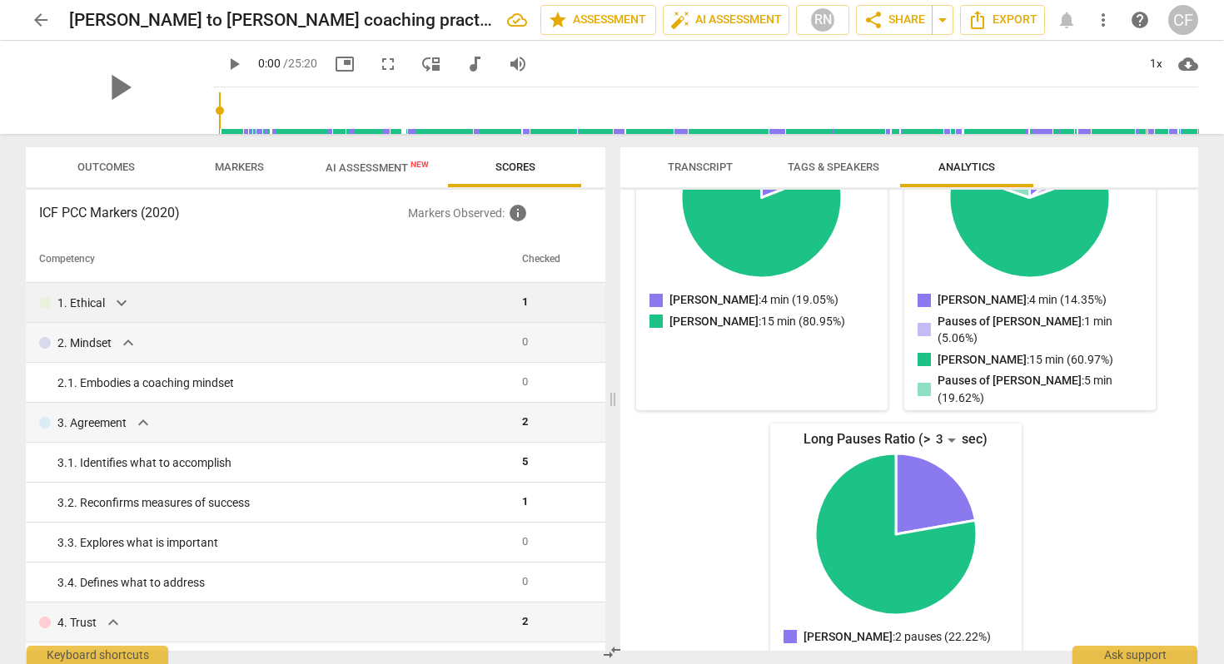
click at [120, 302] on span "expand_more" at bounding box center [122, 303] width 20 height 20
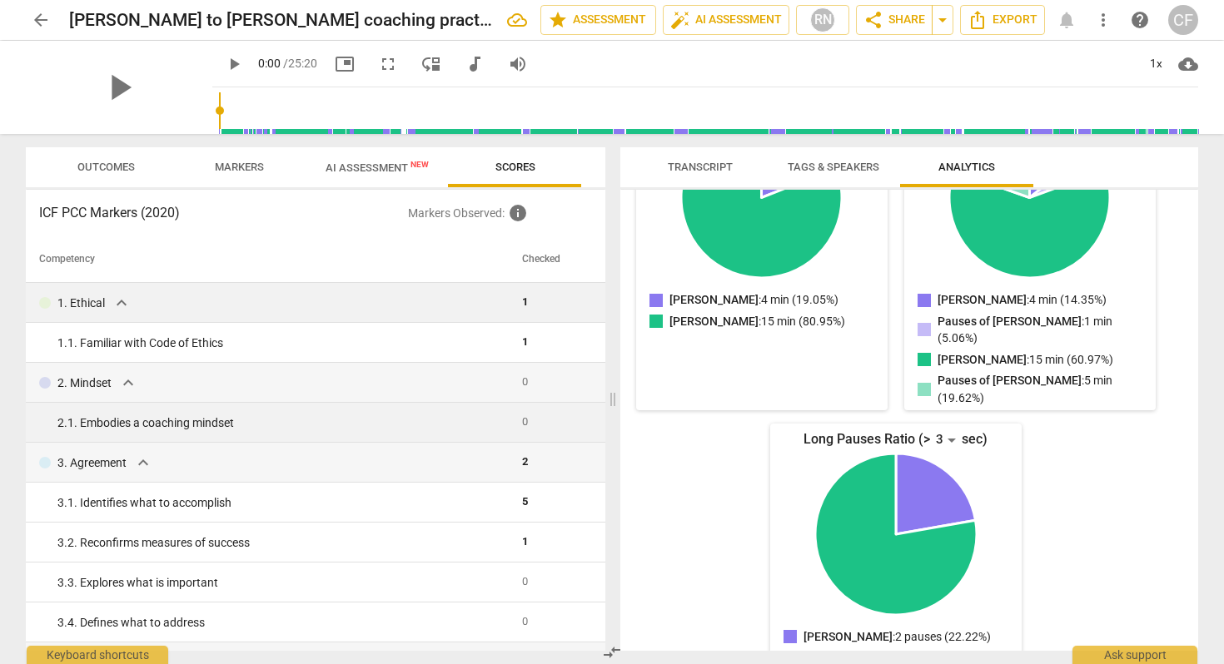
click at [148, 438] on td "2. 1. Embodies a coaching mindset" at bounding box center [271, 423] width 490 height 40
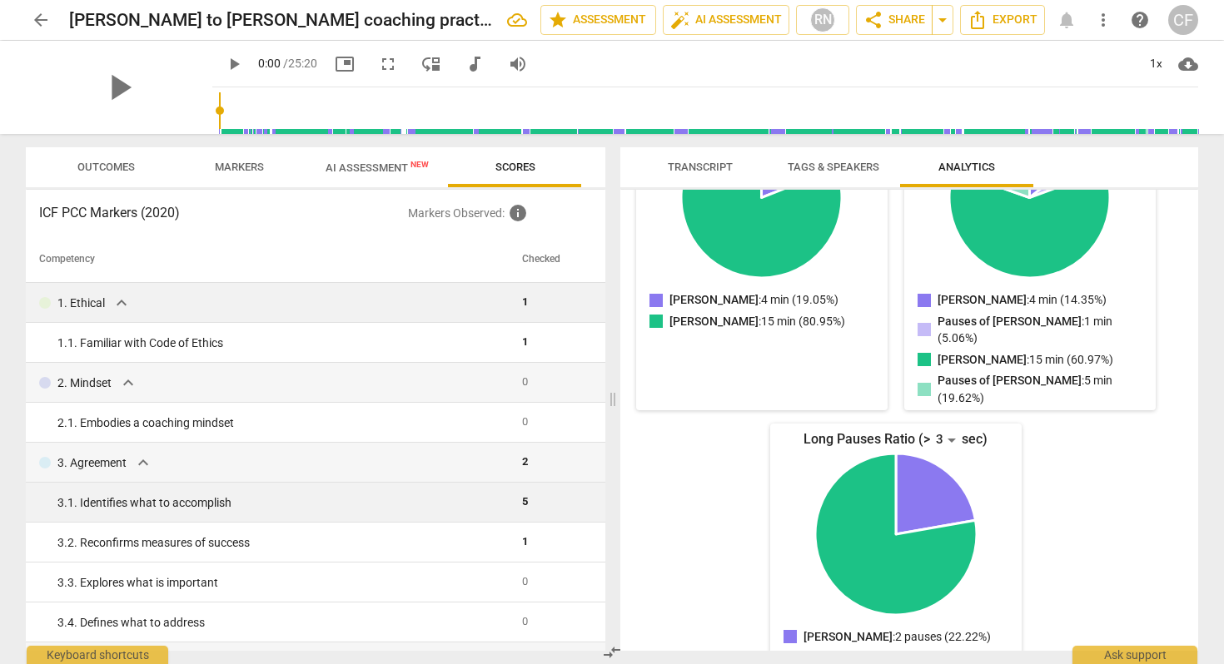
click at [142, 502] on div "3. 1. Identifies what to accomplish" at bounding box center [282, 503] width 451 height 17
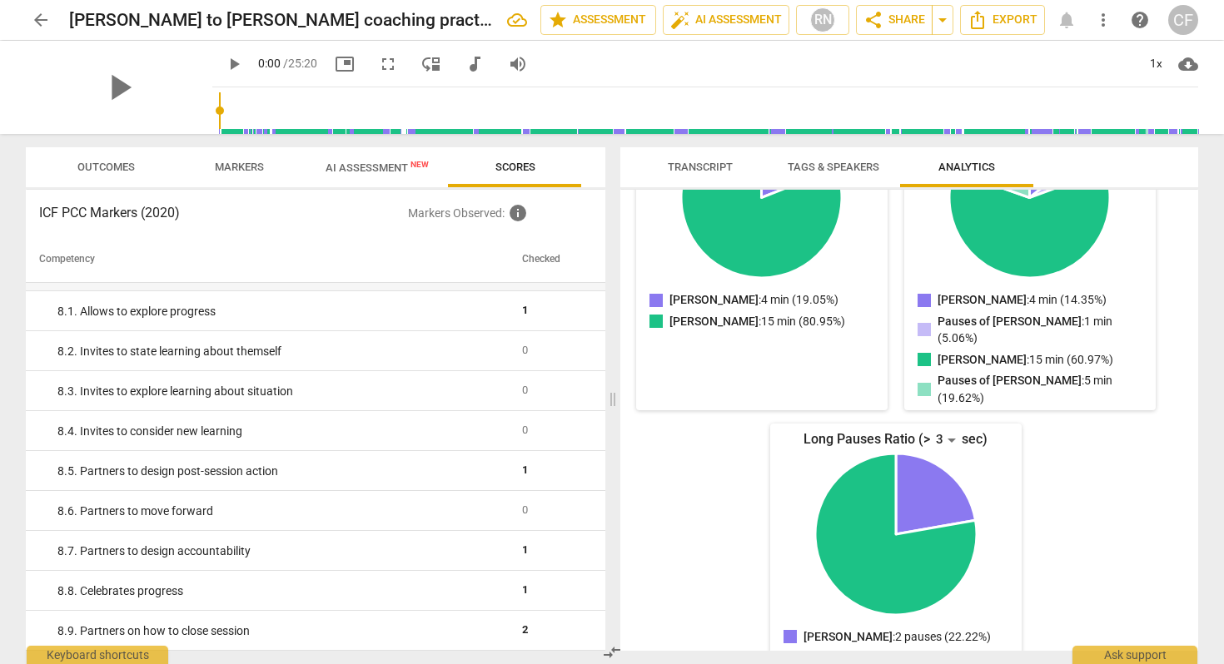
scroll to position [1461, 0]
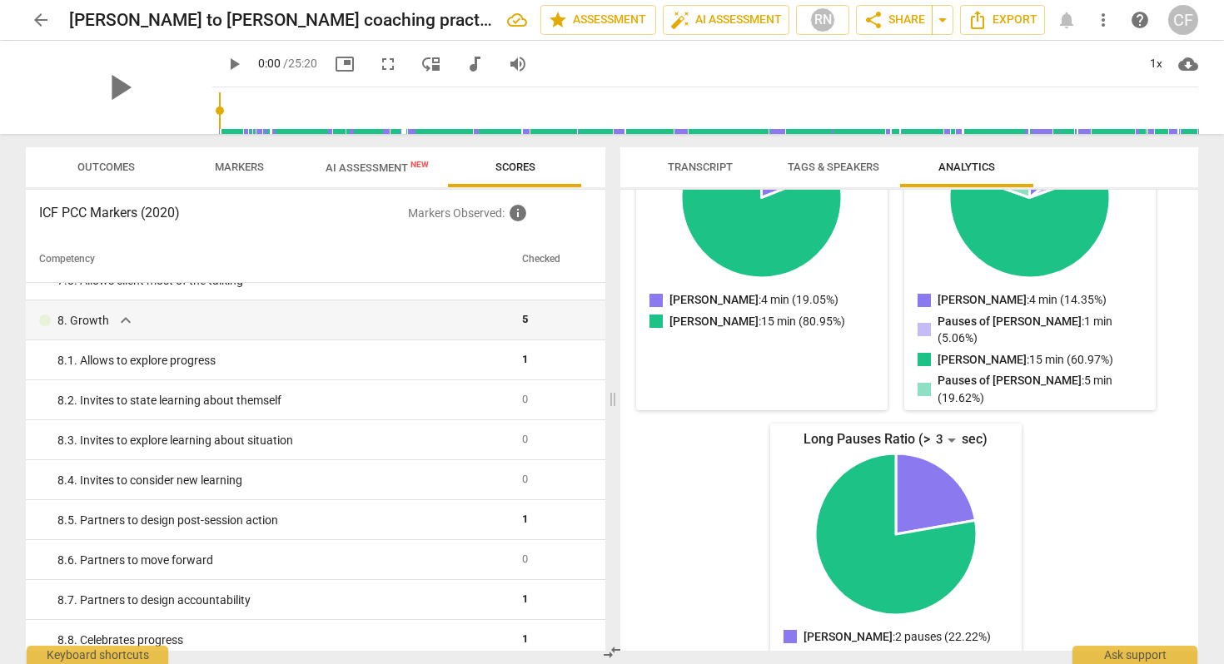
click at [239, 173] on span "Markers" at bounding box center [239, 168] width 89 height 22
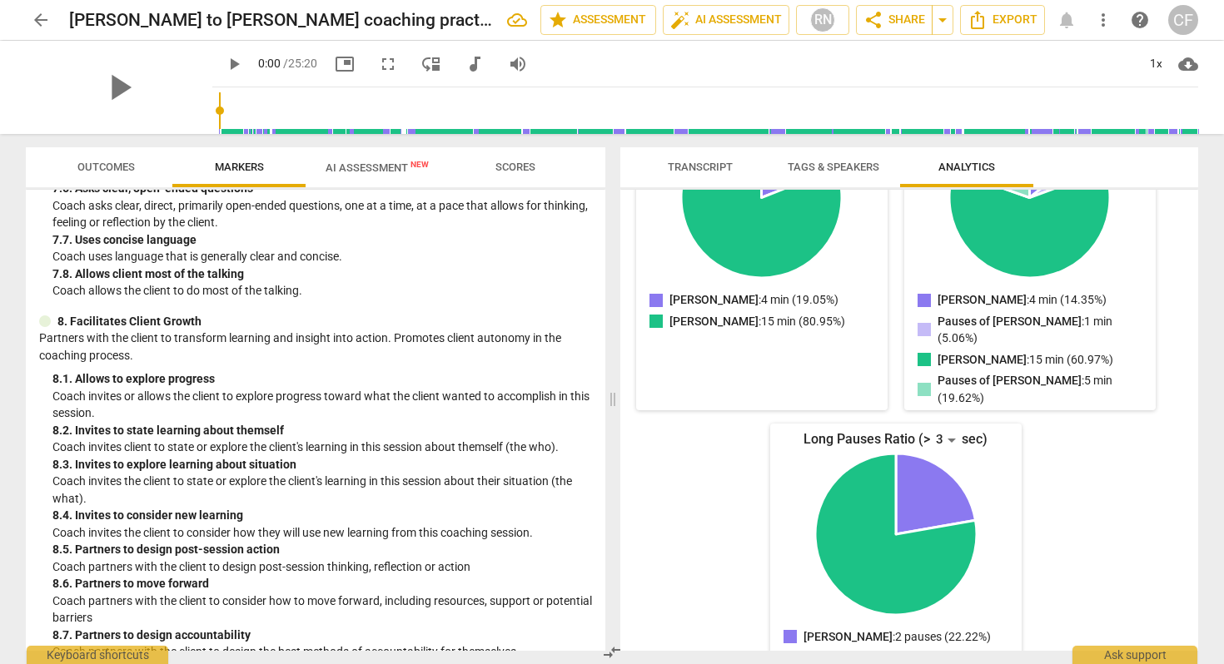
scroll to position [1800, 0]
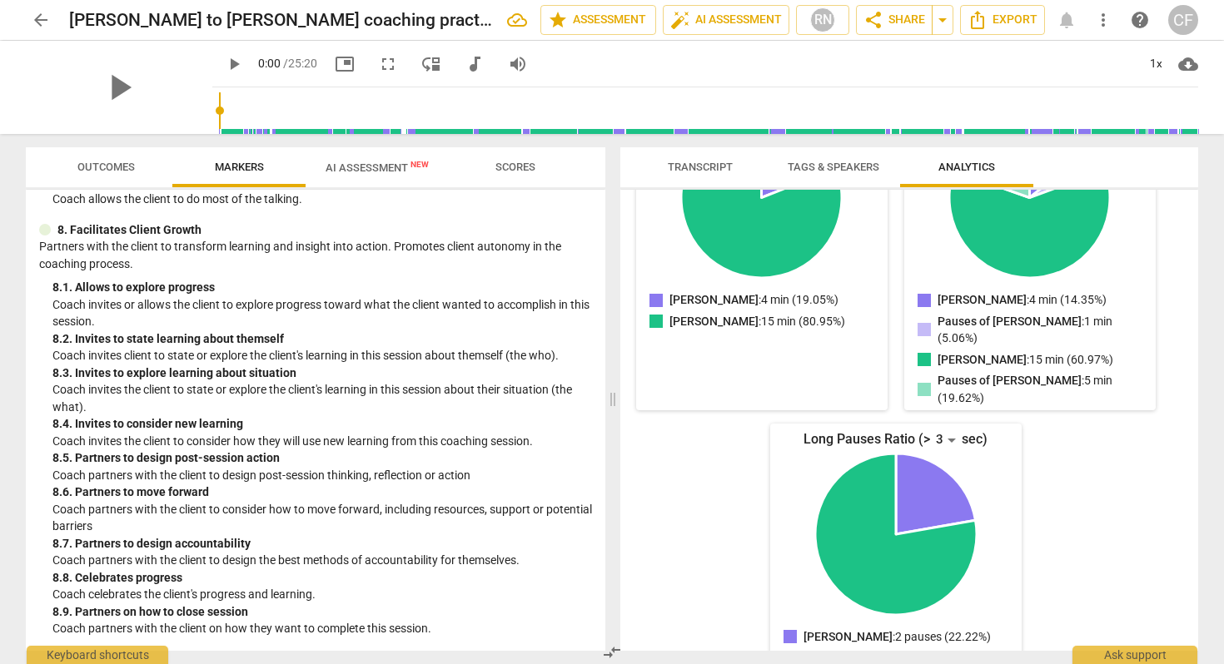
click at [337, 159] on span "AI Assessment New" at bounding box center [377, 167] width 143 height 25
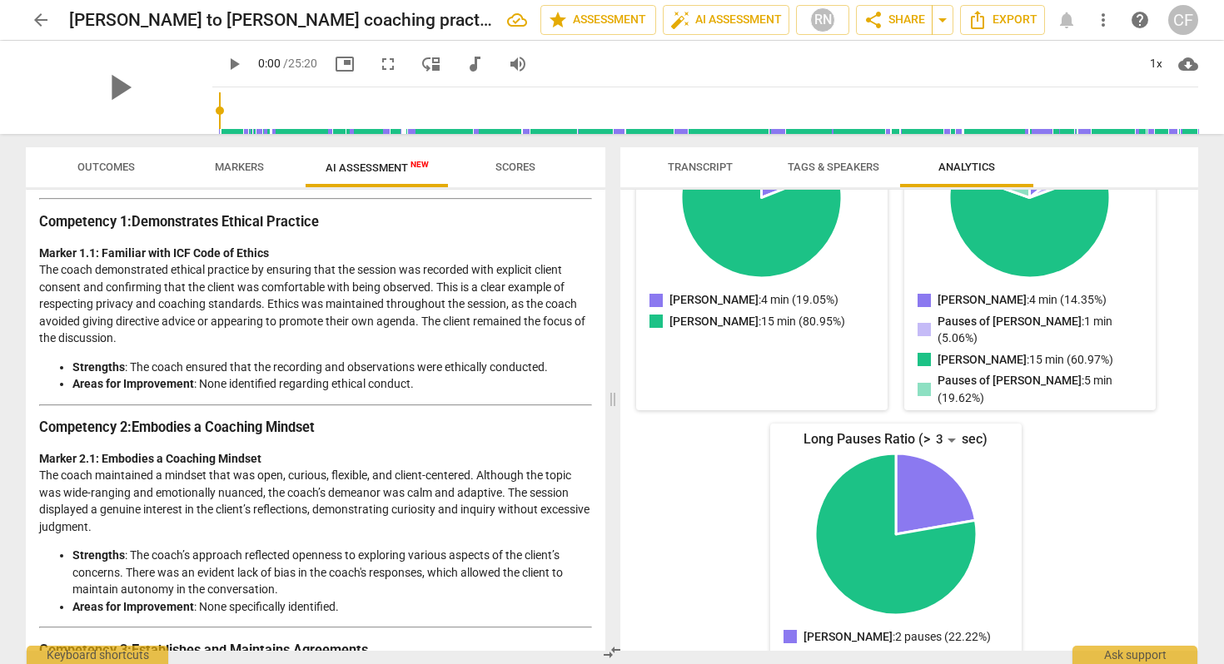
scroll to position [0, 0]
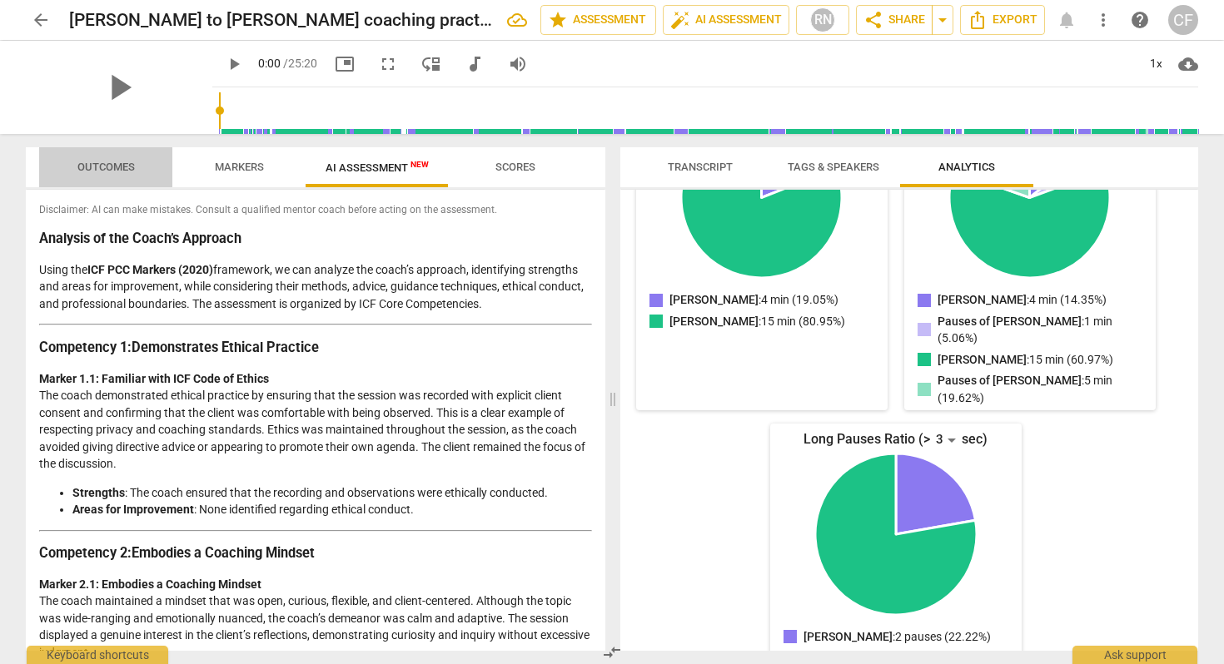
click at [116, 167] on span "Outcomes" at bounding box center [105, 167] width 57 height 12
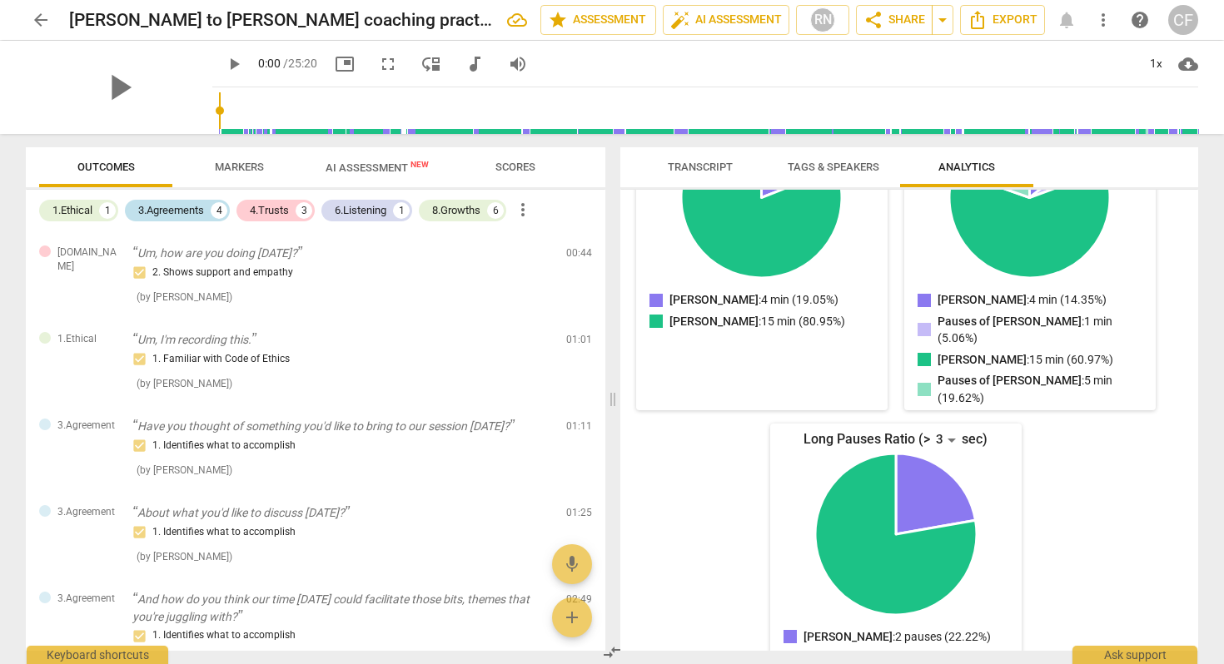
click at [163, 209] on div "3.Agreements" at bounding box center [171, 210] width 66 height 17
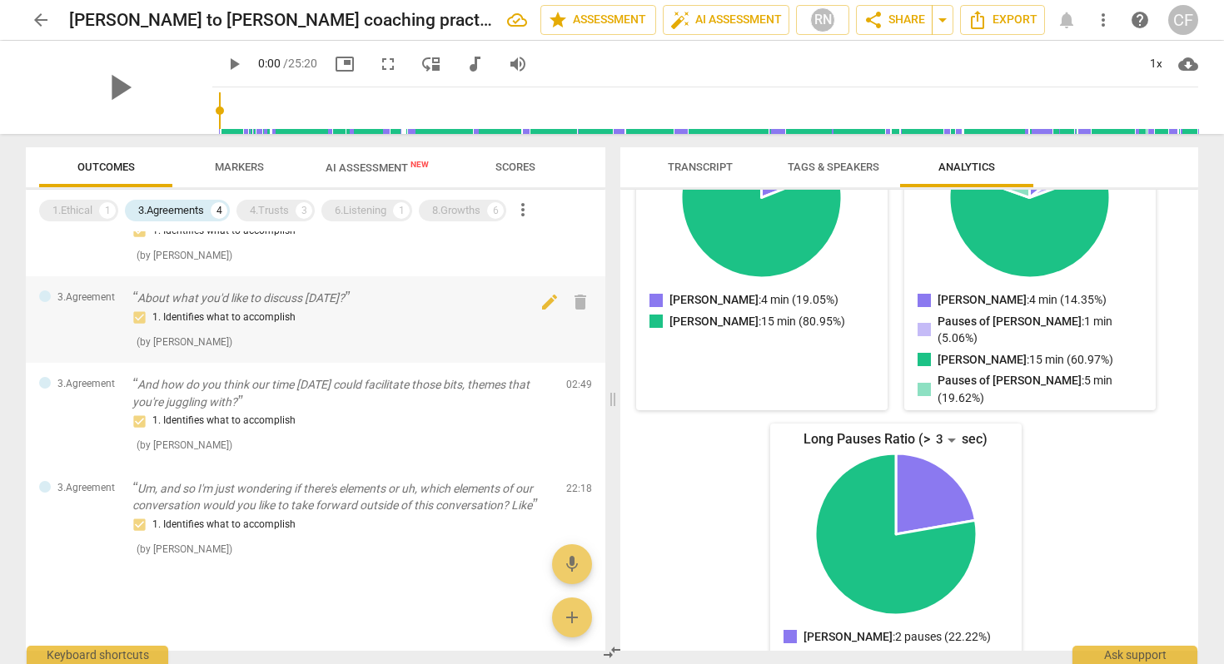
scroll to position [44, 0]
click at [256, 208] on div "4.Trusts" at bounding box center [269, 210] width 39 height 17
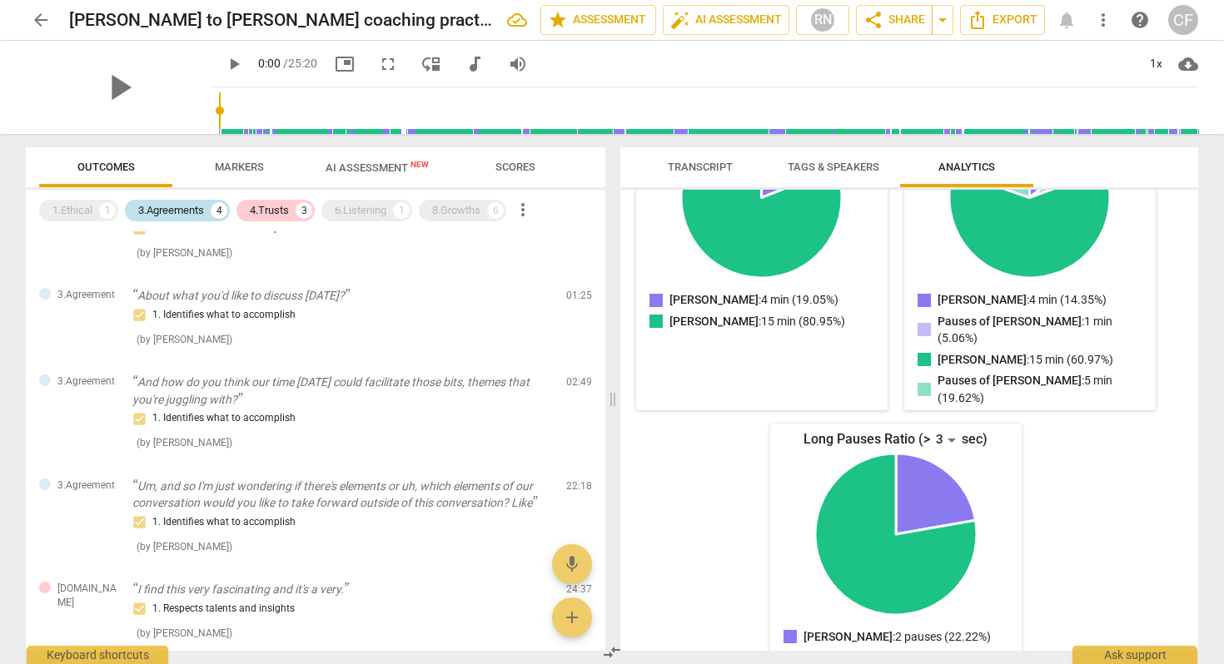
click at [183, 218] on div "3.Agreements" at bounding box center [171, 210] width 66 height 17
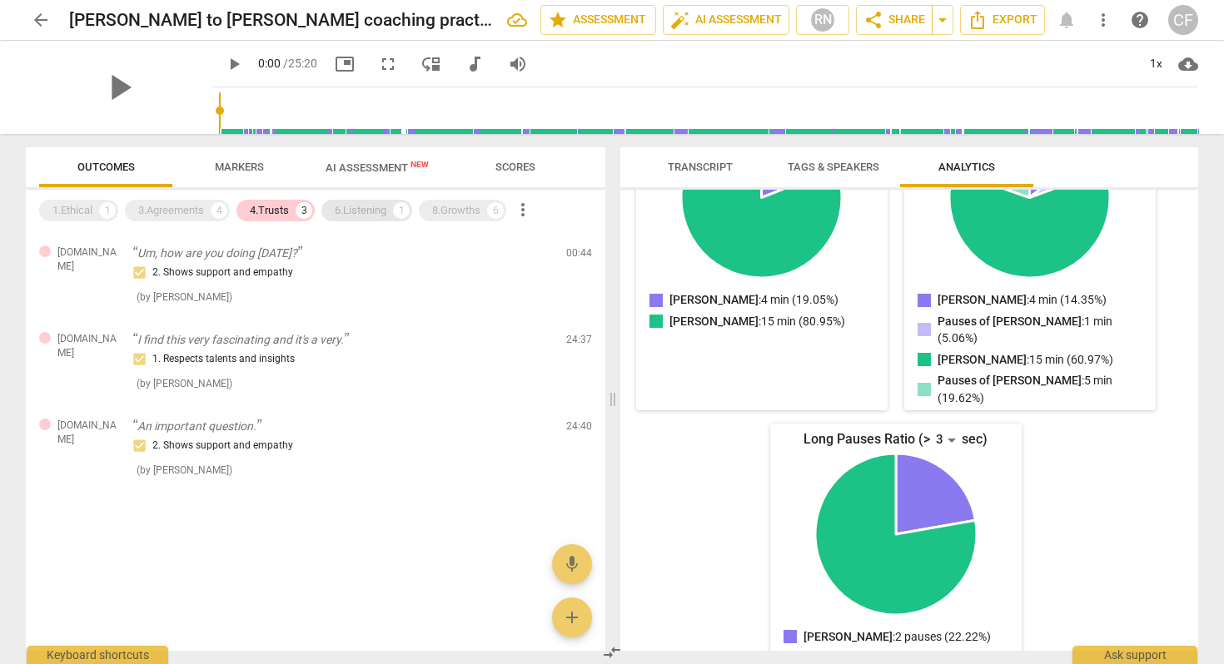
click at [361, 212] on div "6.Listening" at bounding box center [361, 210] width 52 height 17
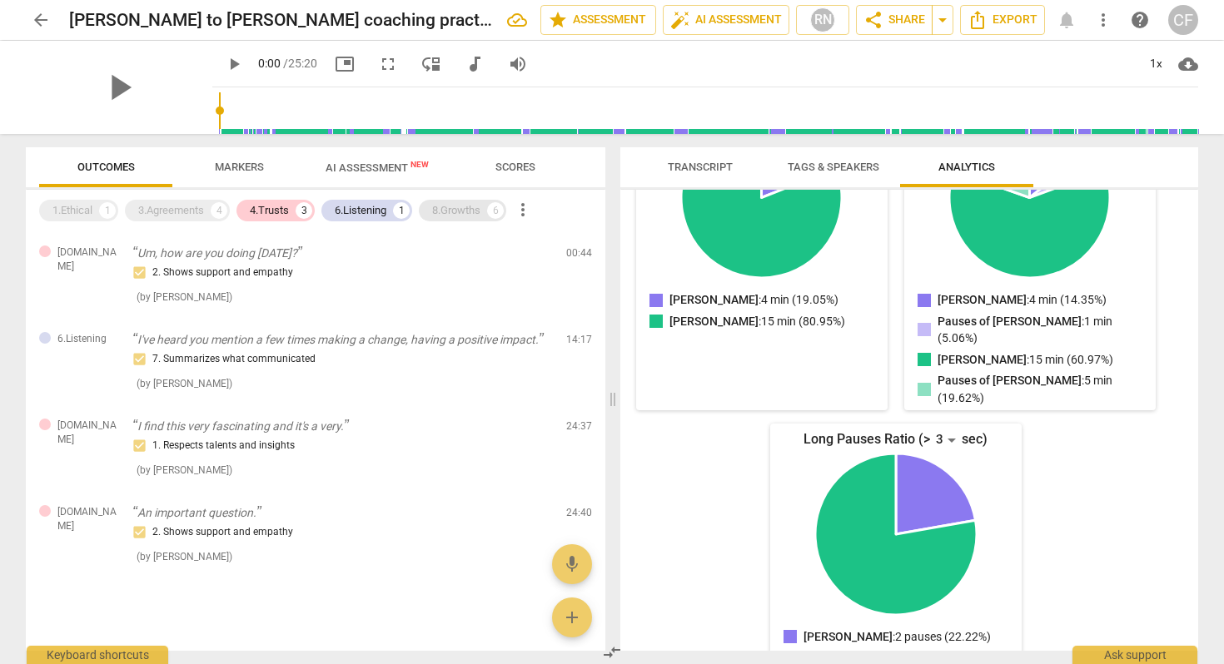
click at [455, 212] on div "8.Growths" at bounding box center [456, 210] width 48 height 17
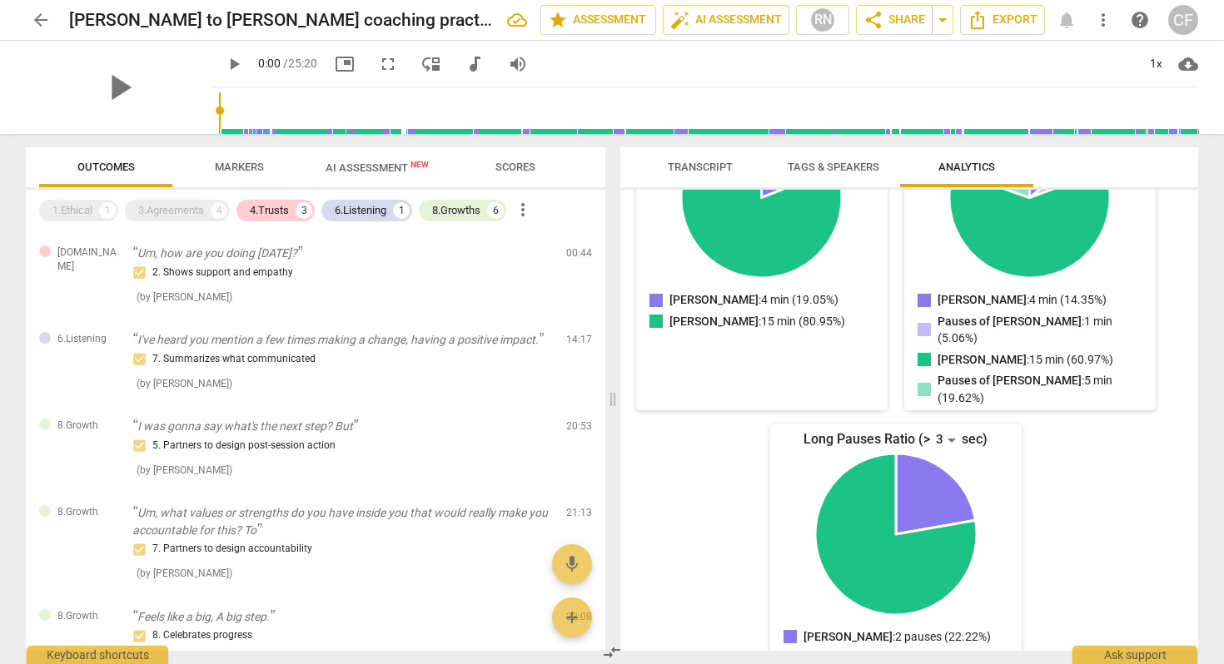
click at [367, 224] on div "1.Ethical 1 3.Agreements 4 4.Trusts 3 6.Listening 1 8.Growths 6 more_vert" at bounding box center [322, 211] width 566 height 28
click at [361, 212] on div "6.Listening" at bounding box center [361, 210] width 52 height 17
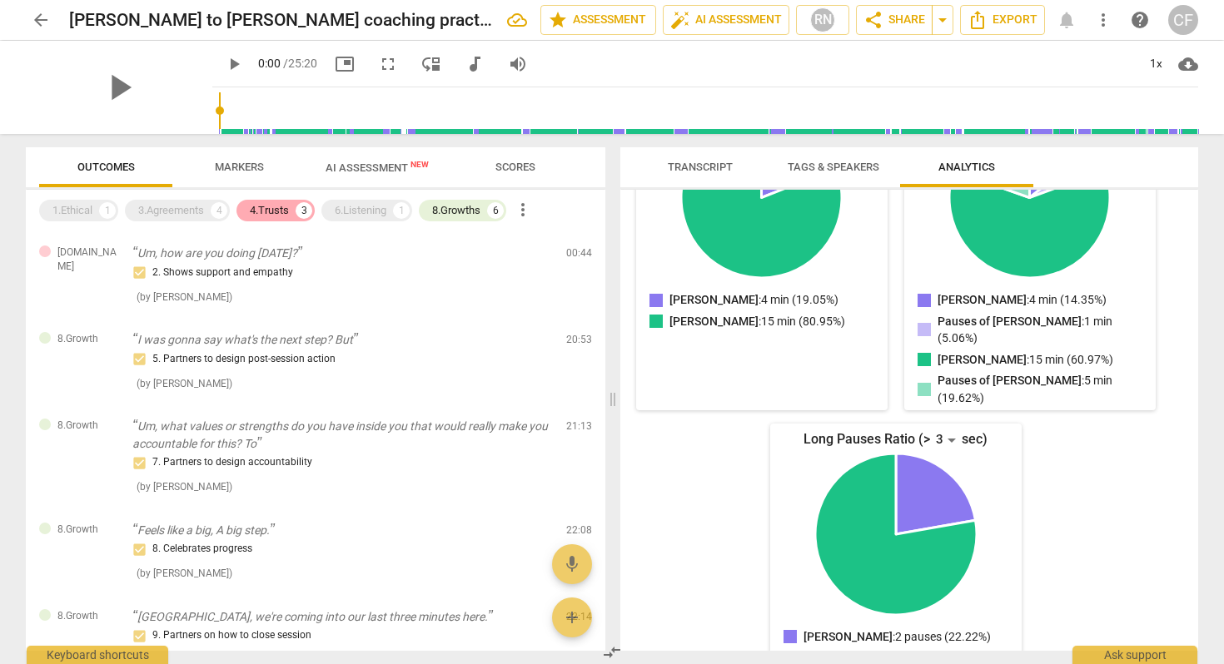
click at [270, 208] on div "4.Trusts" at bounding box center [269, 210] width 39 height 17
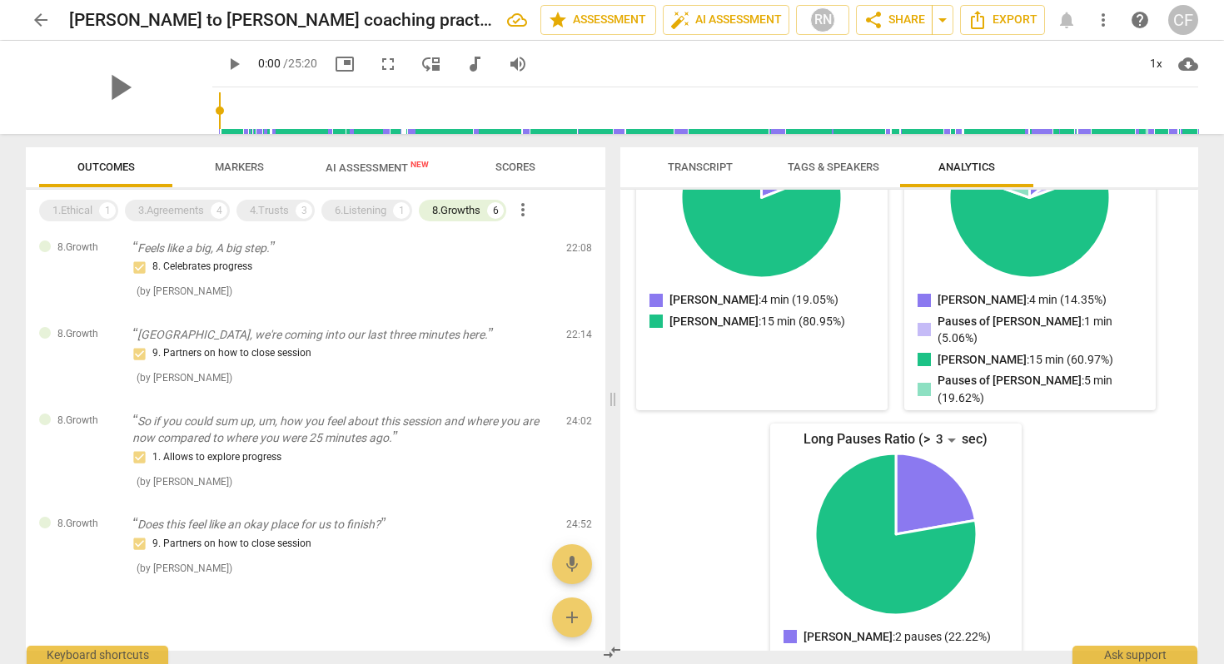
scroll to position [217, 0]
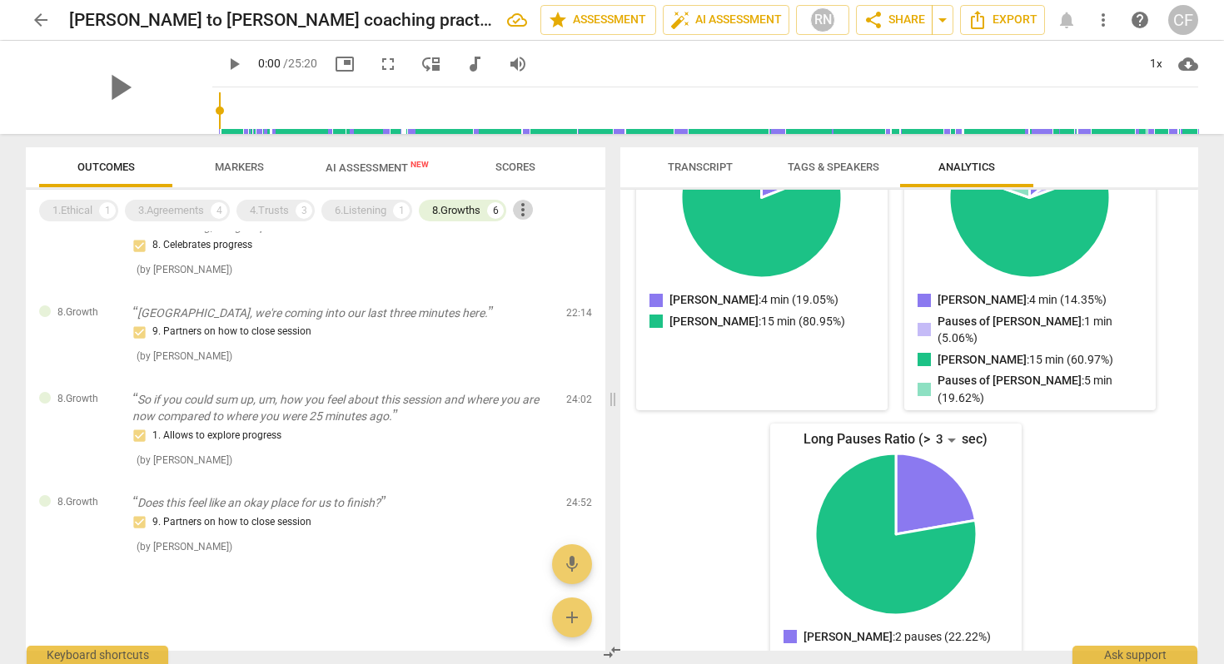
click at [533, 209] on span "more_vert" at bounding box center [523, 210] width 20 height 20
click at [544, 212] on li "Uncheck all" at bounding box center [566, 210] width 94 height 40
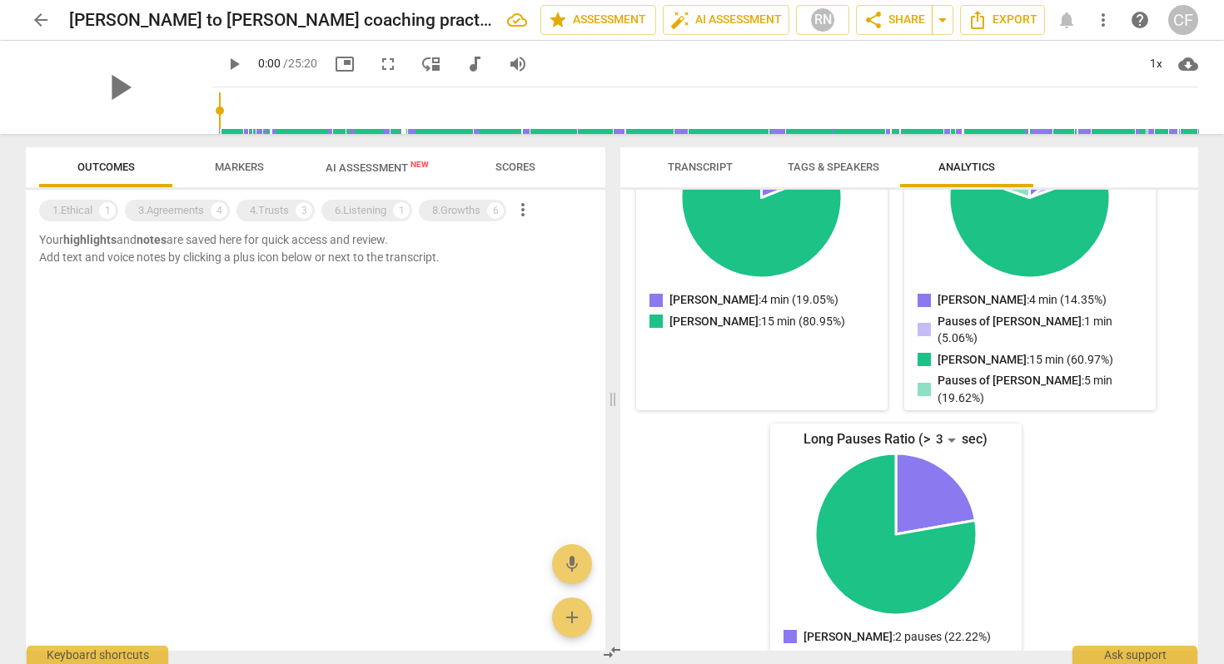
scroll to position [0, 0]
click at [468, 210] on div "8.Growths" at bounding box center [456, 210] width 48 height 17
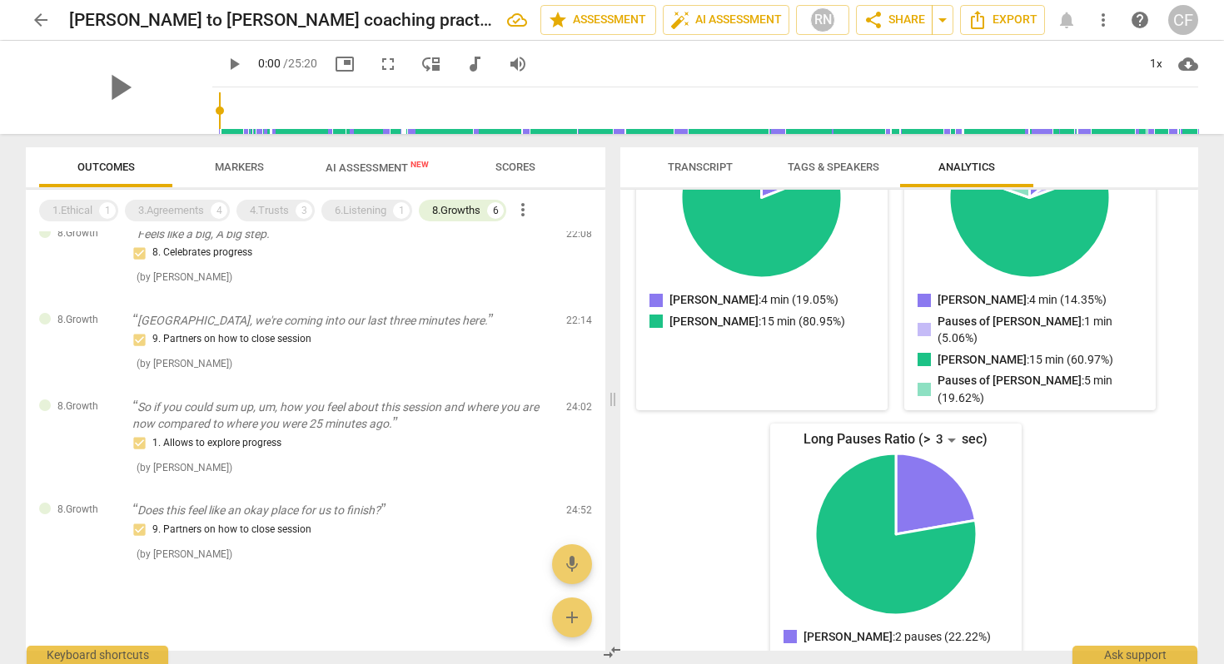
scroll to position [212, 0]
click at [364, 202] on div "6.Listening 1" at bounding box center [366, 211] width 91 height 22
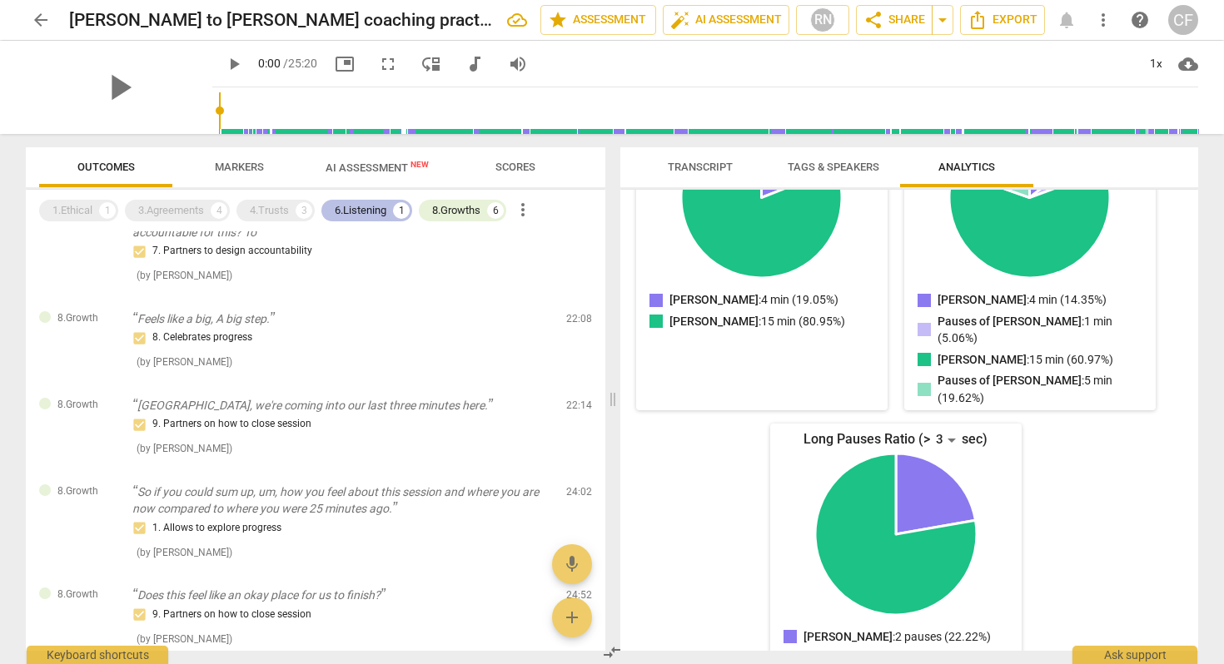
scroll to position [298, 0]
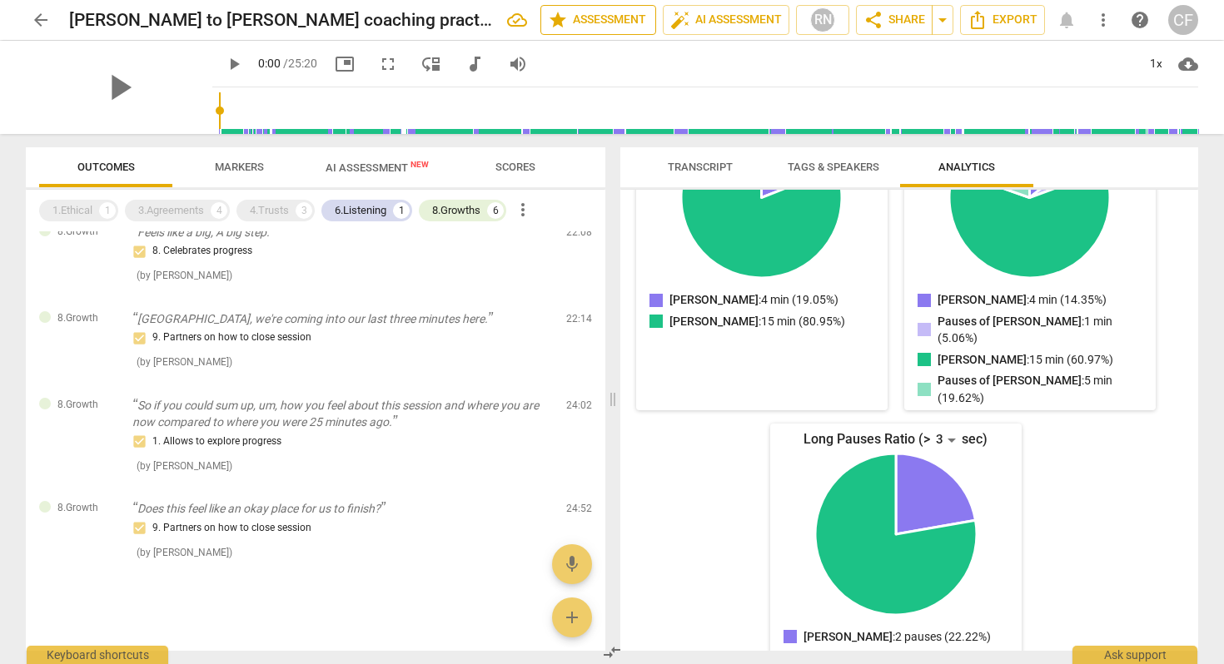
click at [579, 28] on span "star Assessment" at bounding box center [598, 20] width 101 height 20
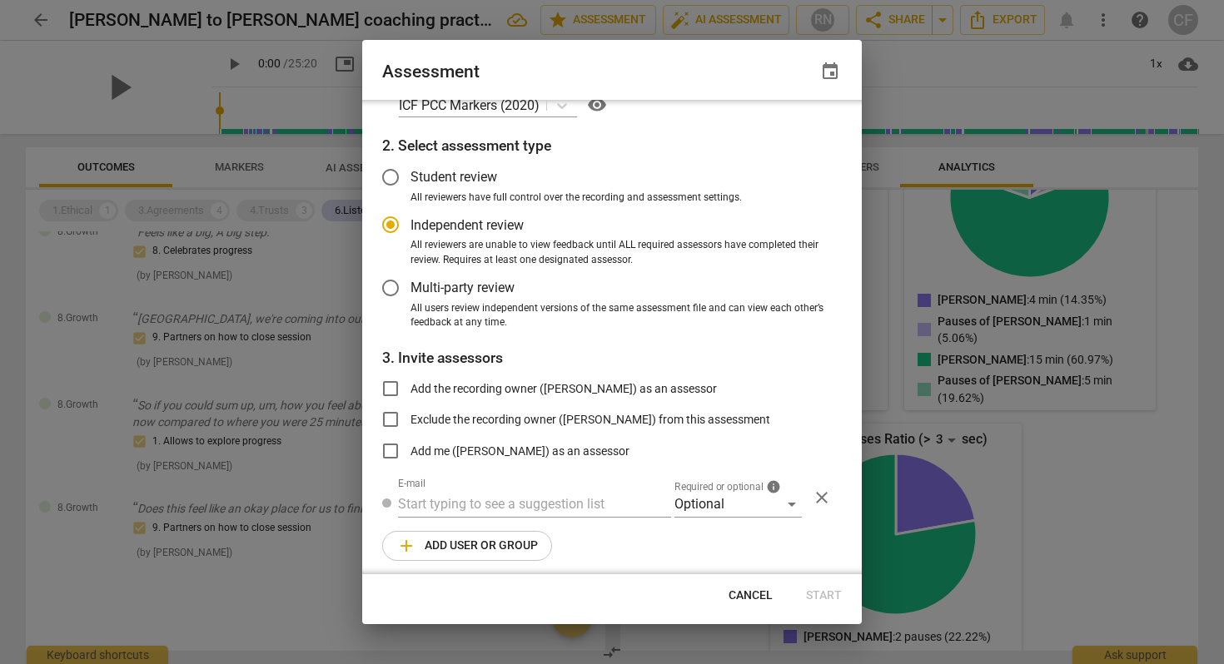
scroll to position [38, 0]
radio input "false"
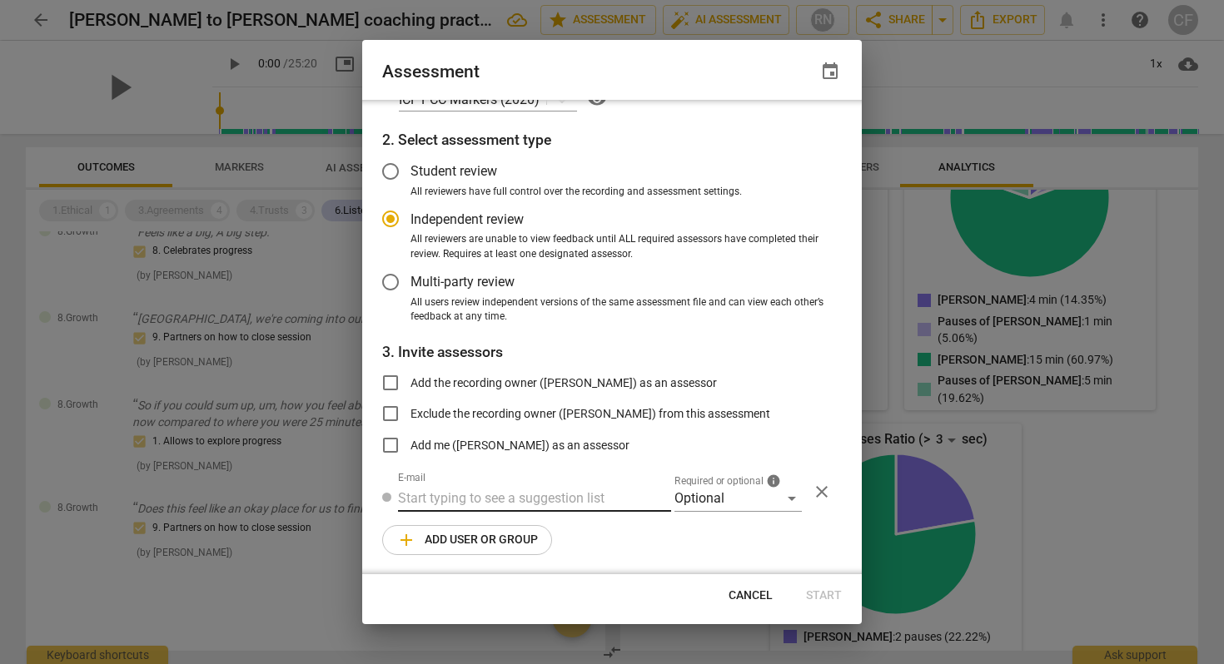
click at [548, 497] on input "text" at bounding box center [534, 498] width 273 height 27
type input "c"
click at [784, 498] on div "Optional" at bounding box center [737, 498] width 127 height 27
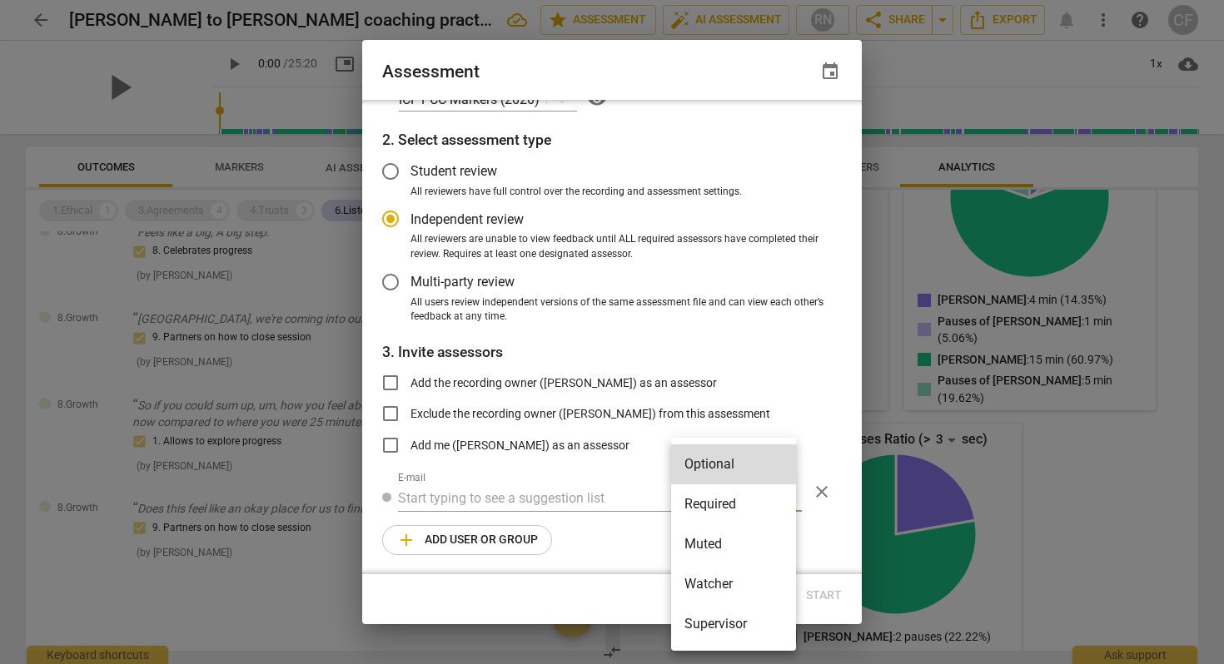
click at [795, 409] on div at bounding box center [612, 332] width 1224 height 664
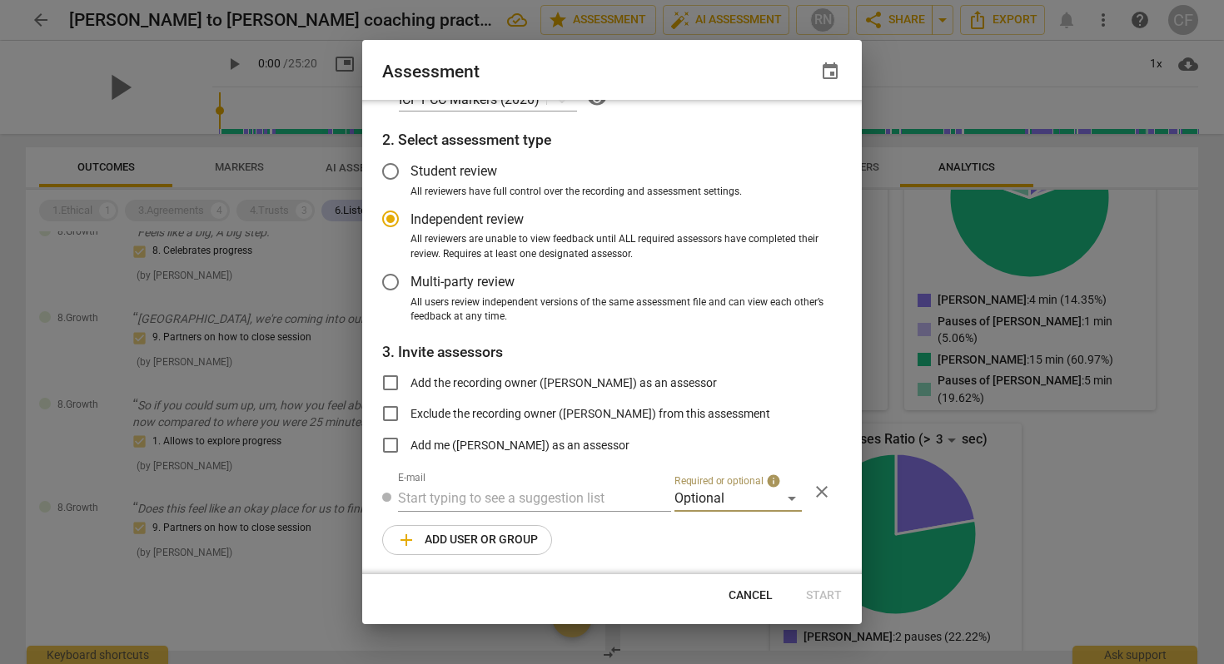
click at [502, 540] on span "add Add user or group" at bounding box center [467, 540] width 142 height 20
click at [753, 599] on span "Cancel" at bounding box center [751, 596] width 44 height 17
radio input "false"
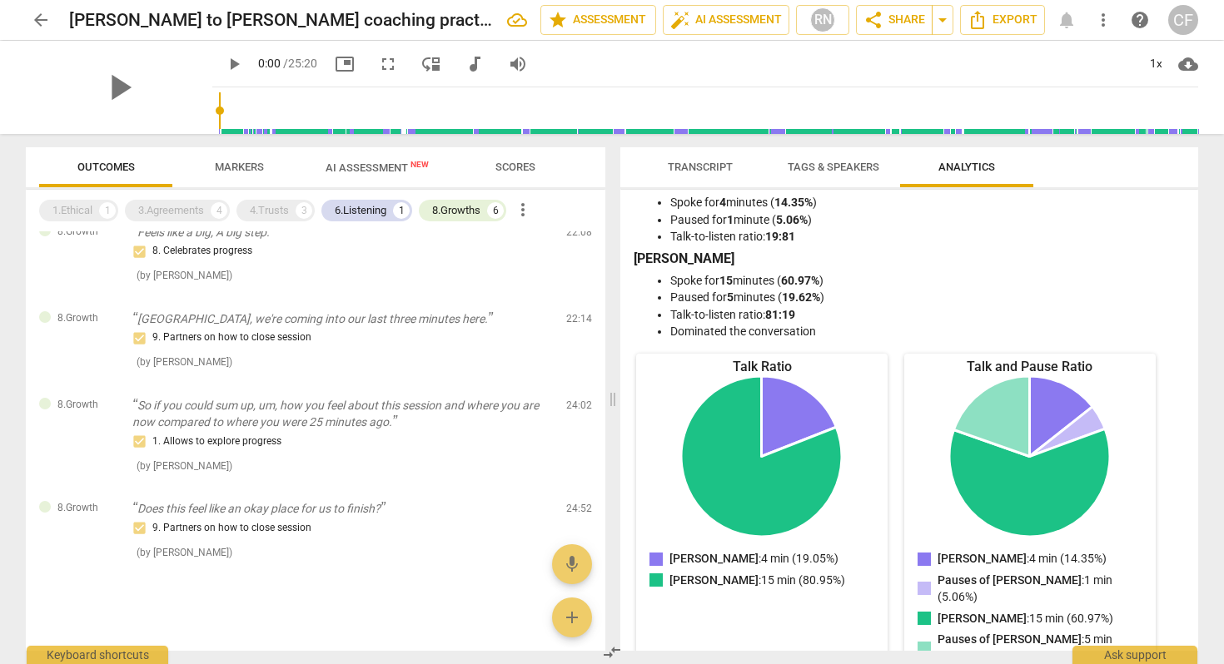
scroll to position [0, 0]
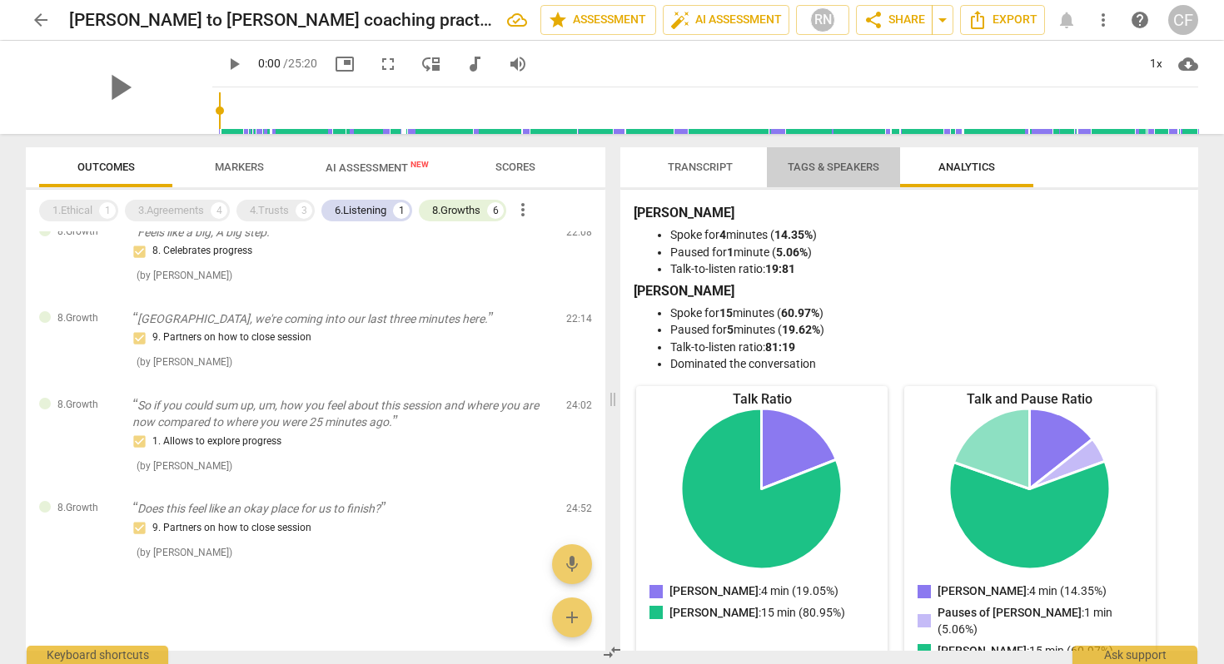
click at [848, 178] on button "Tags & Speakers" at bounding box center [833, 167] width 133 height 40
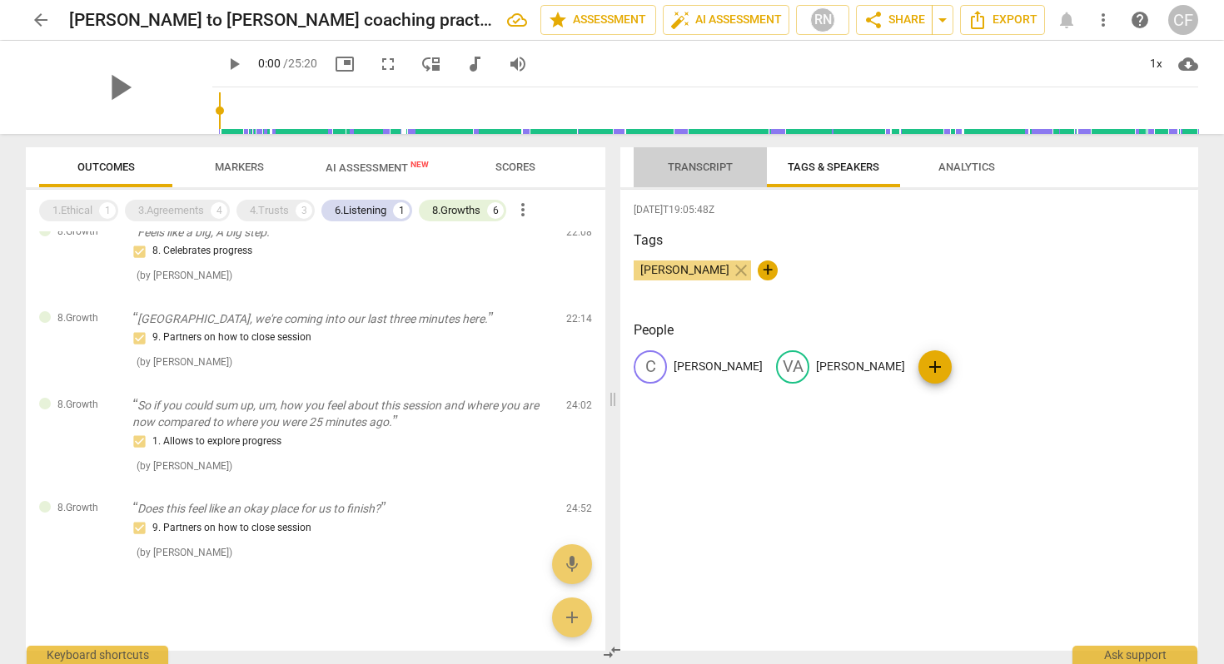
click at [713, 166] on span "Transcript" at bounding box center [700, 167] width 65 height 12
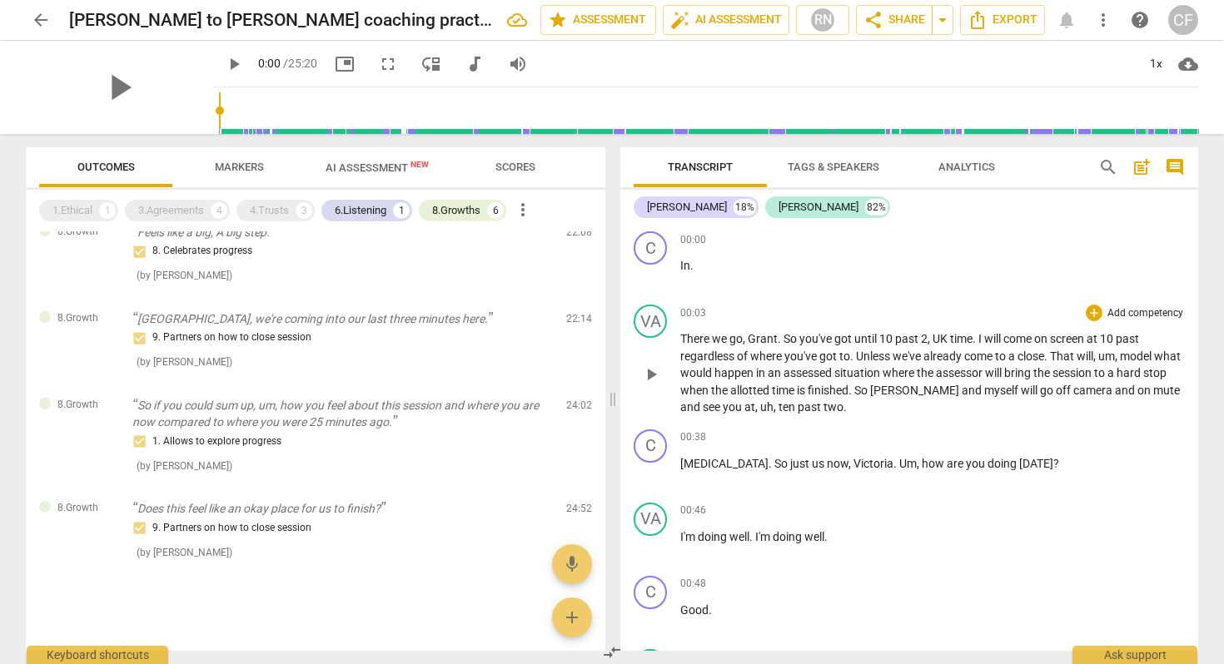
click at [949, 361] on span "already" at bounding box center [943, 356] width 41 height 13
click at [649, 374] on span "play_arrow" at bounding box center [651, 375] width 20 height 20
click at [650, 375] on span "pause" at bounding box center [651, 375] width 20 height 20
type input "5"
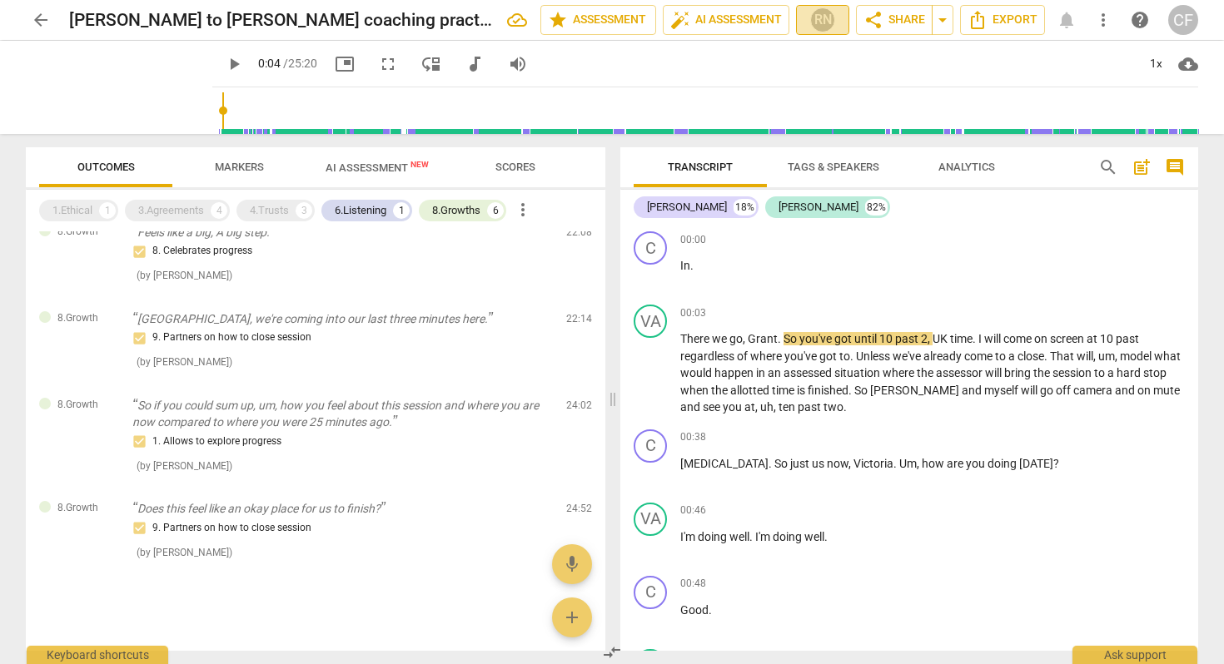
click at [815, 28] on div "RN" at bounding box center [822, 19] width 25 height 25
click at [815, 28] on div at bounding box center [612, 332] width 1224 height 664
click at [1043, 23] on span "more_vert" at bounding box center [1103, 20] width 20 height 20
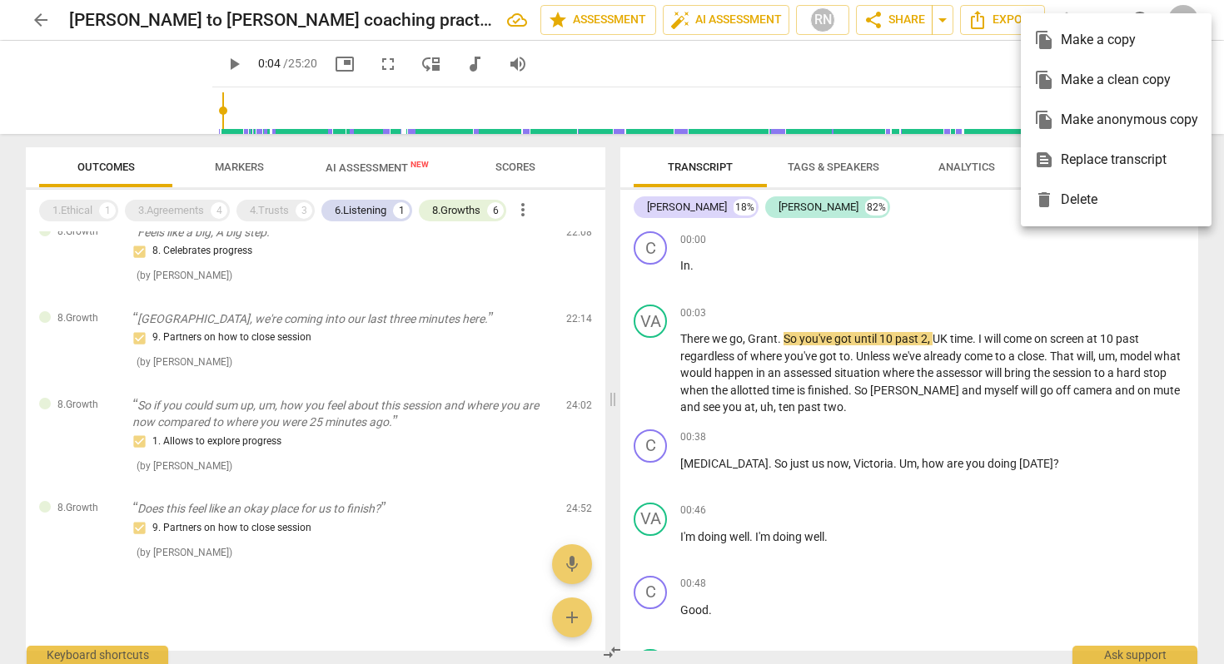
click at [873, 71] on div at bounding box center [612, 332] width 1224 height 664
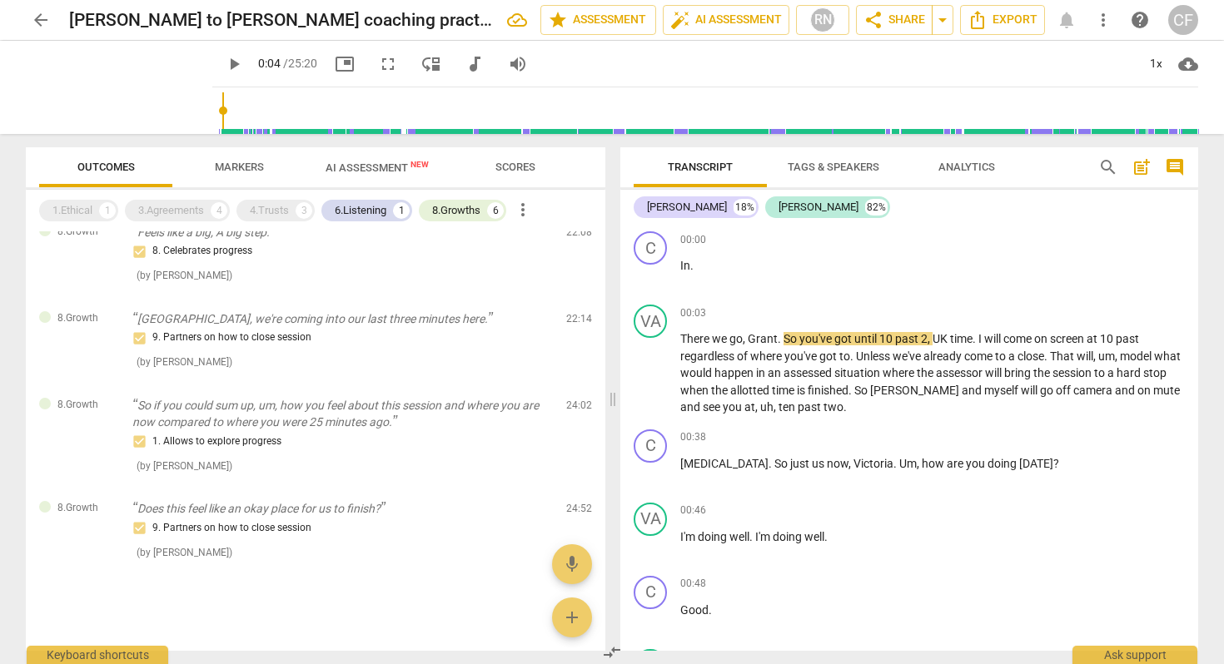
click at [45, 17] on span "arrow_back" at bounding box center [41, 20] width 20 height 20
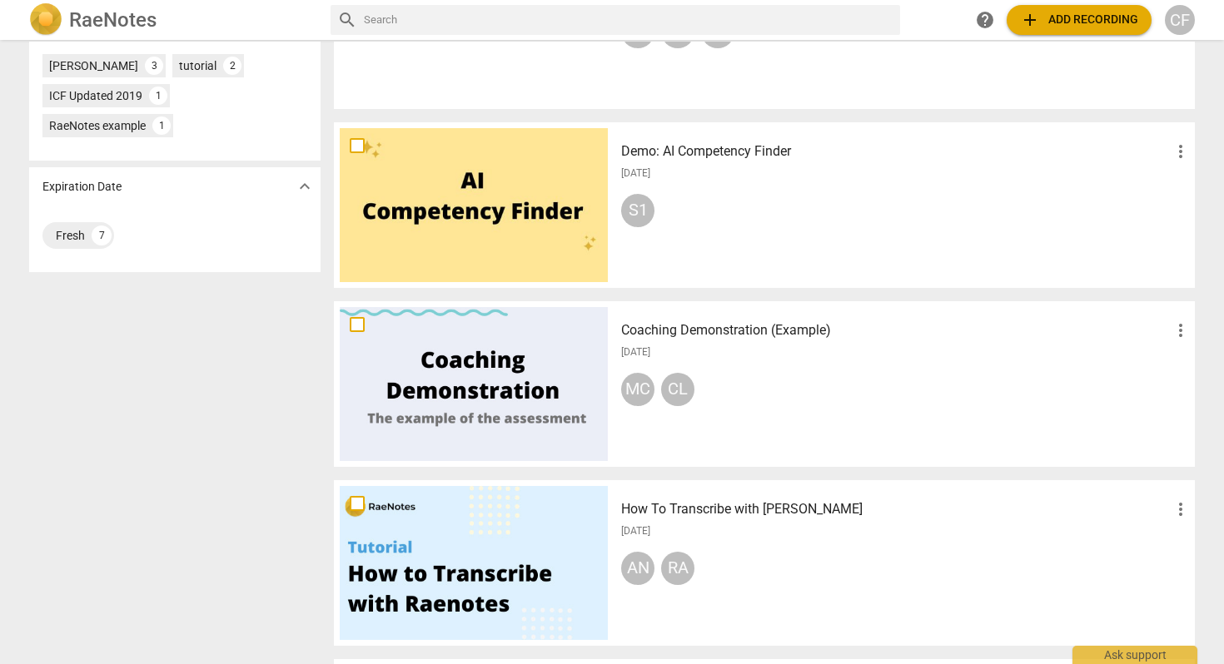
scroll to position [535, 0]
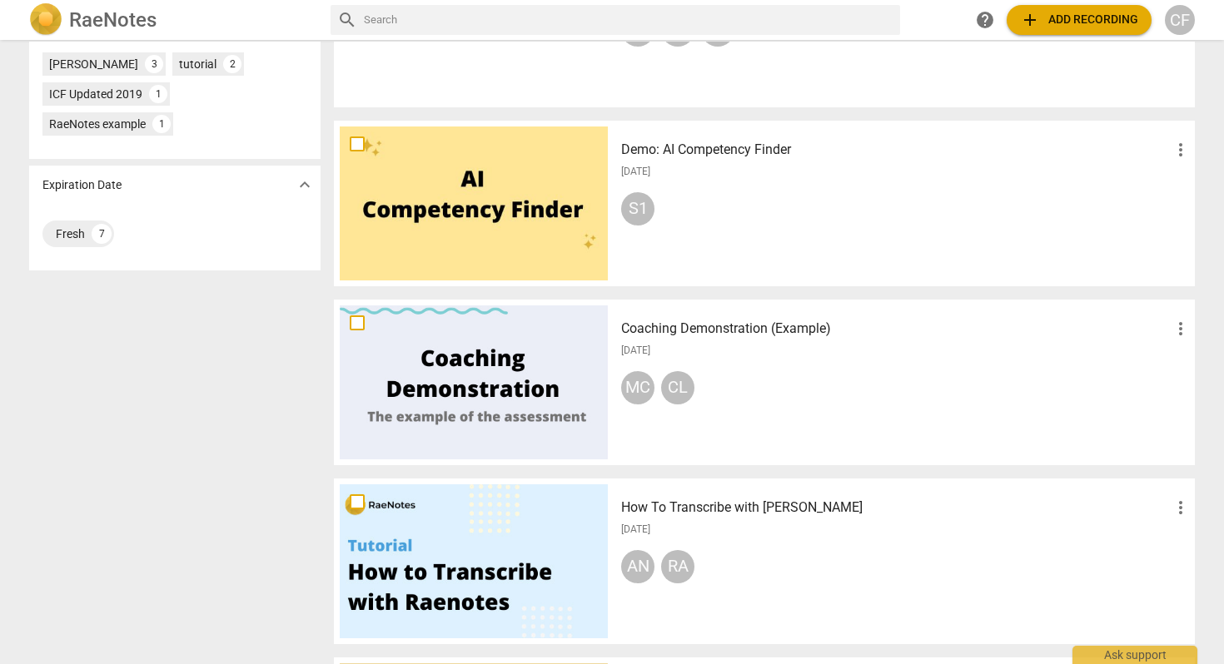
click at [455, 407] on div at bounding box center [474, 383] width 268 height 154
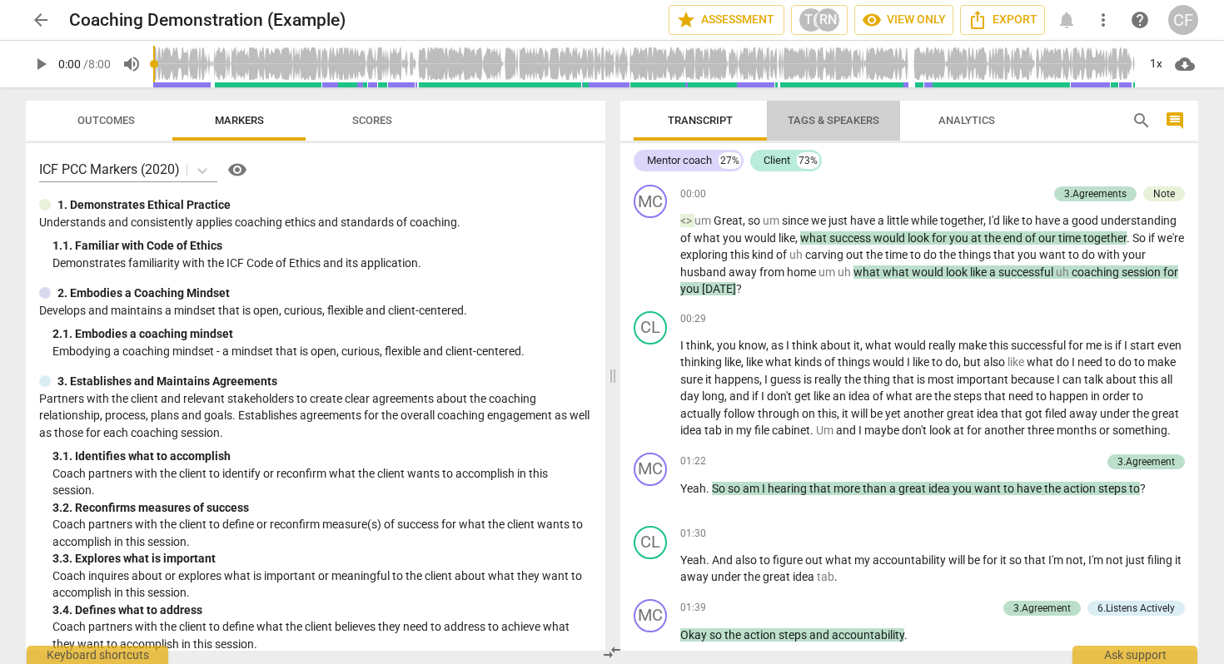
click at [816, 118] on span "Tags & Speakers" at bounding box center [834, 120] width 92 height 12
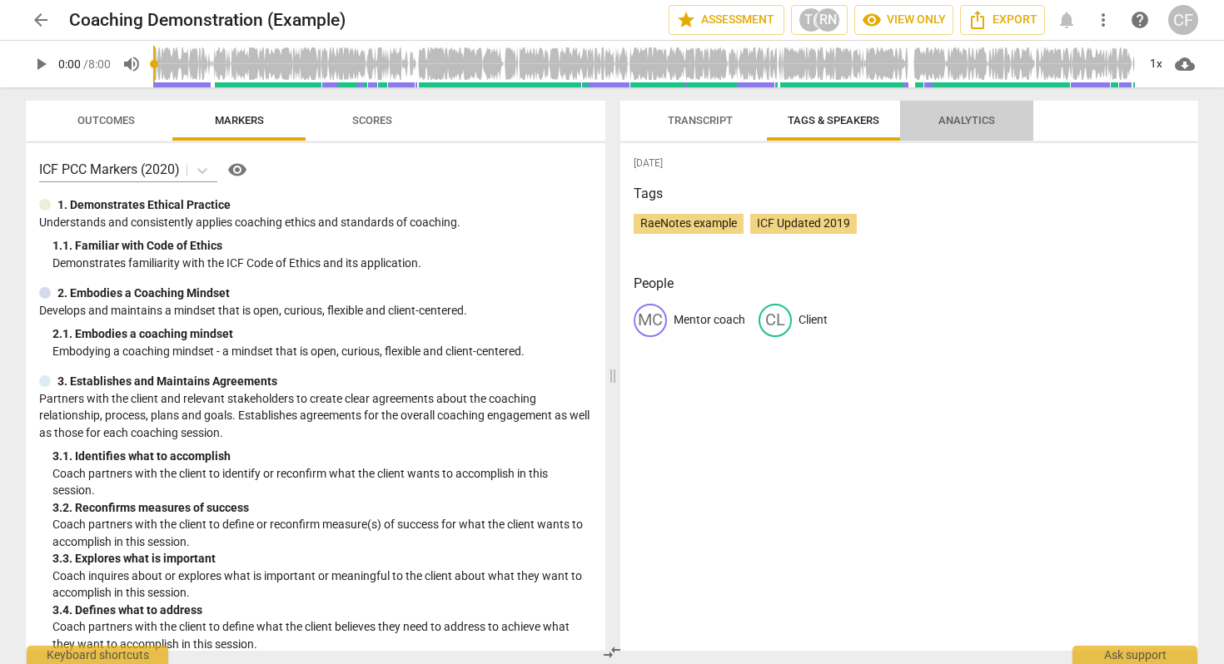
click at [953, 117] on span "Analytics" at bounding box center [966, 120] width 57 height 12
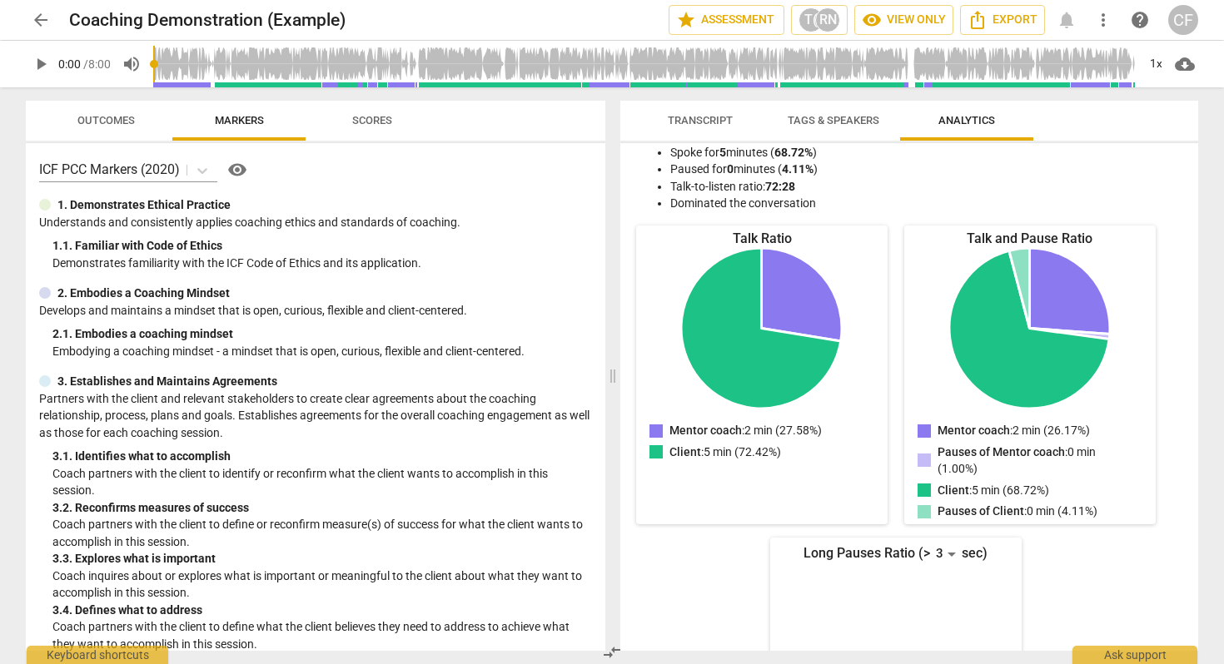
scroll to position [262, 0]
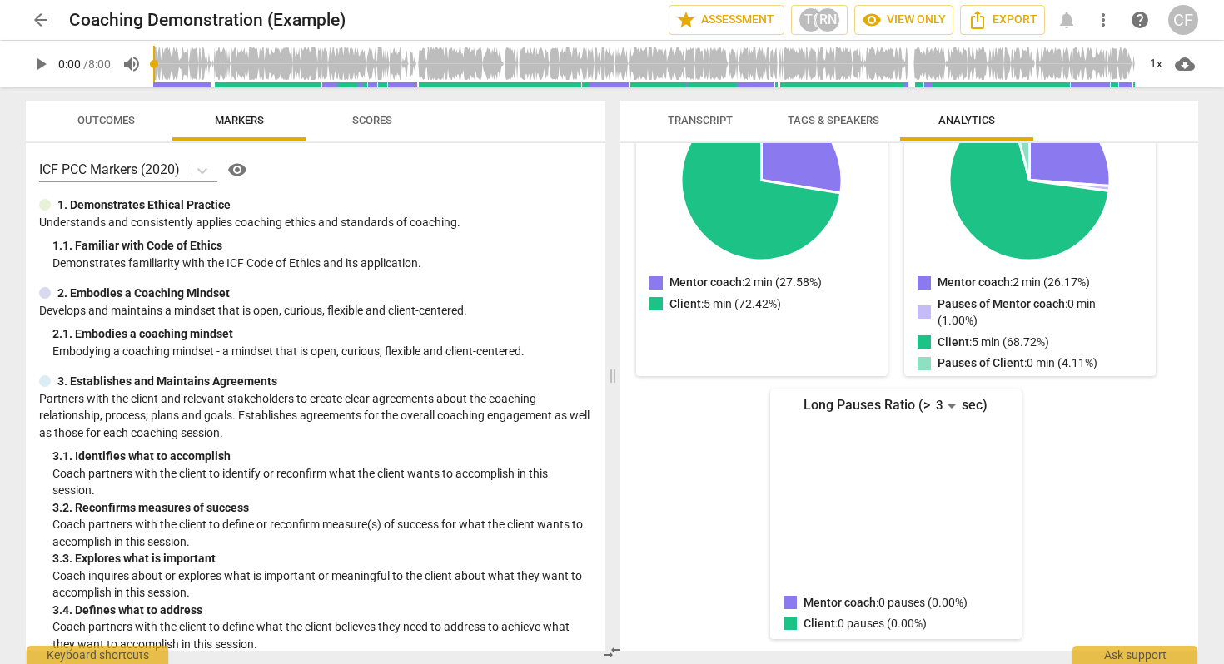
click at [44, 15] on span "arrow_back" at bounding box center [41, 20] width 20 height 20
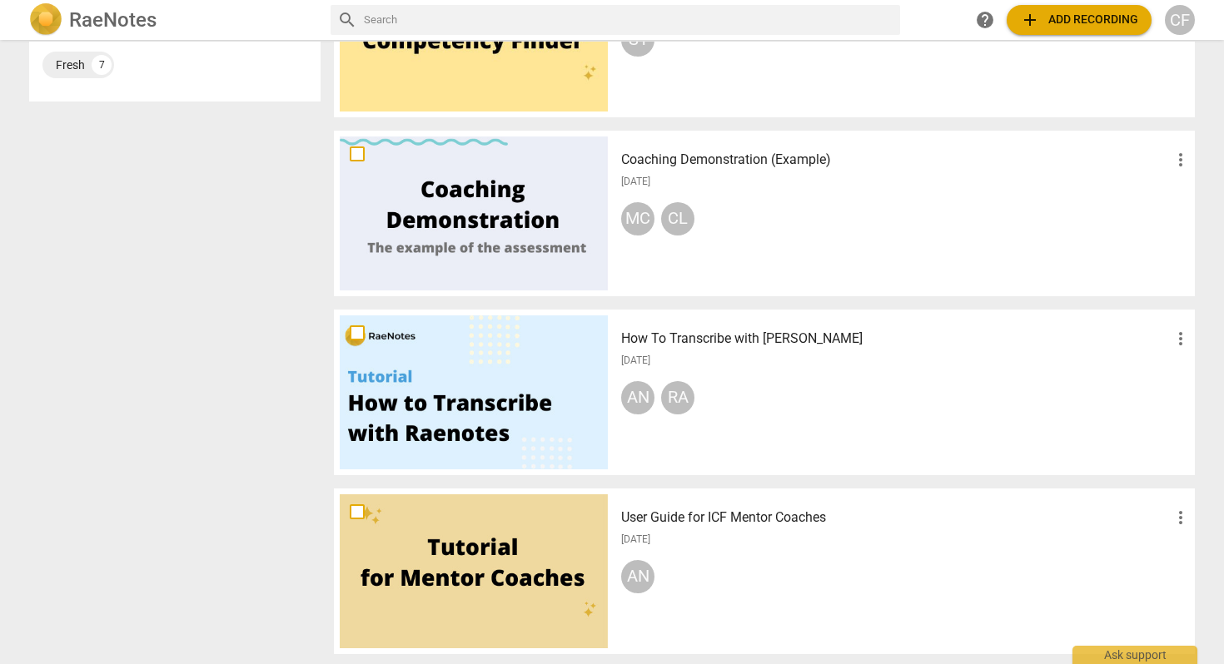
scroll to position [708, 0]
